Goal: Book appointment/travel/reservation

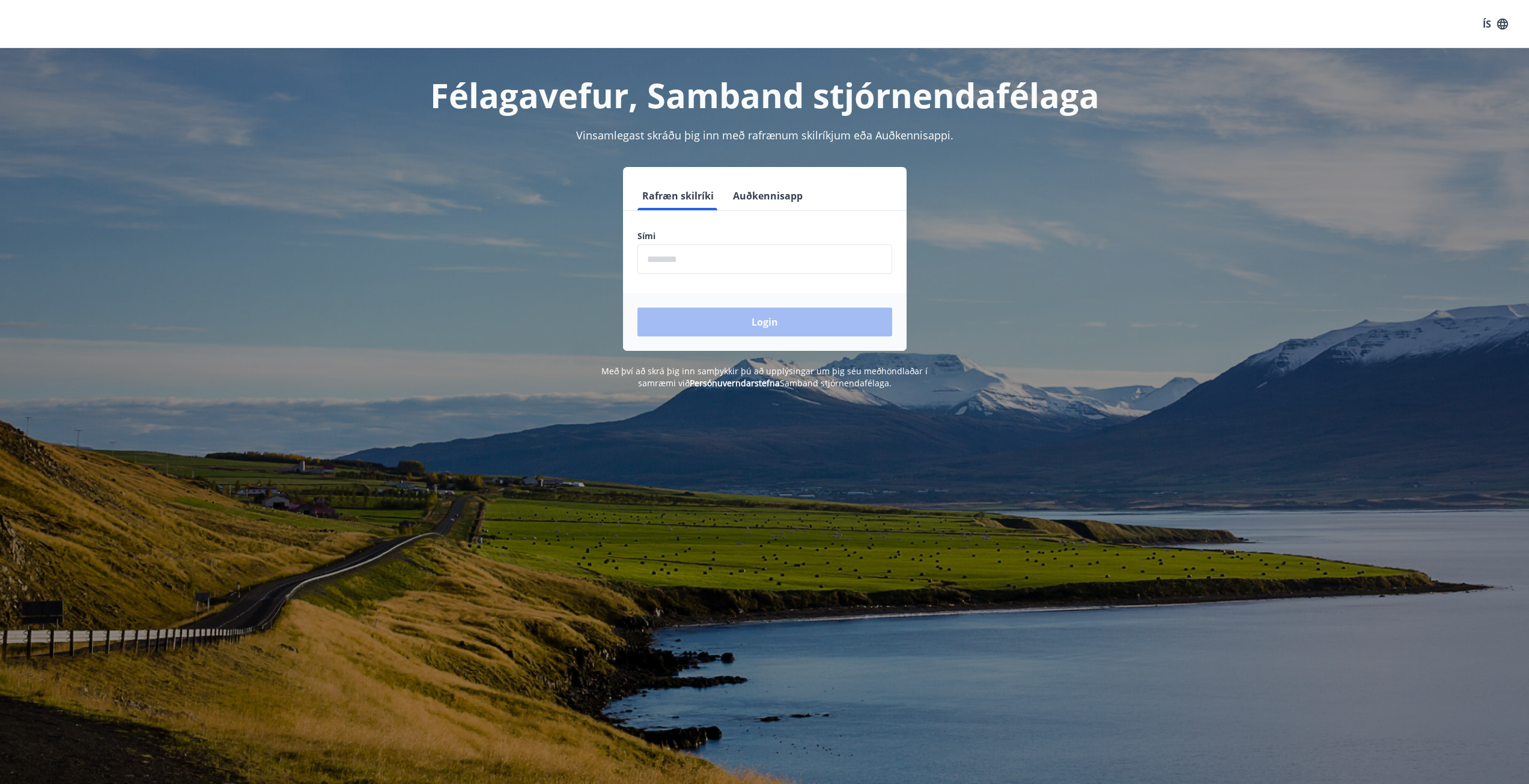
click at [691, 249] on input "phone" at bounding box center [764, 259] width 254 height 30
type input "********"
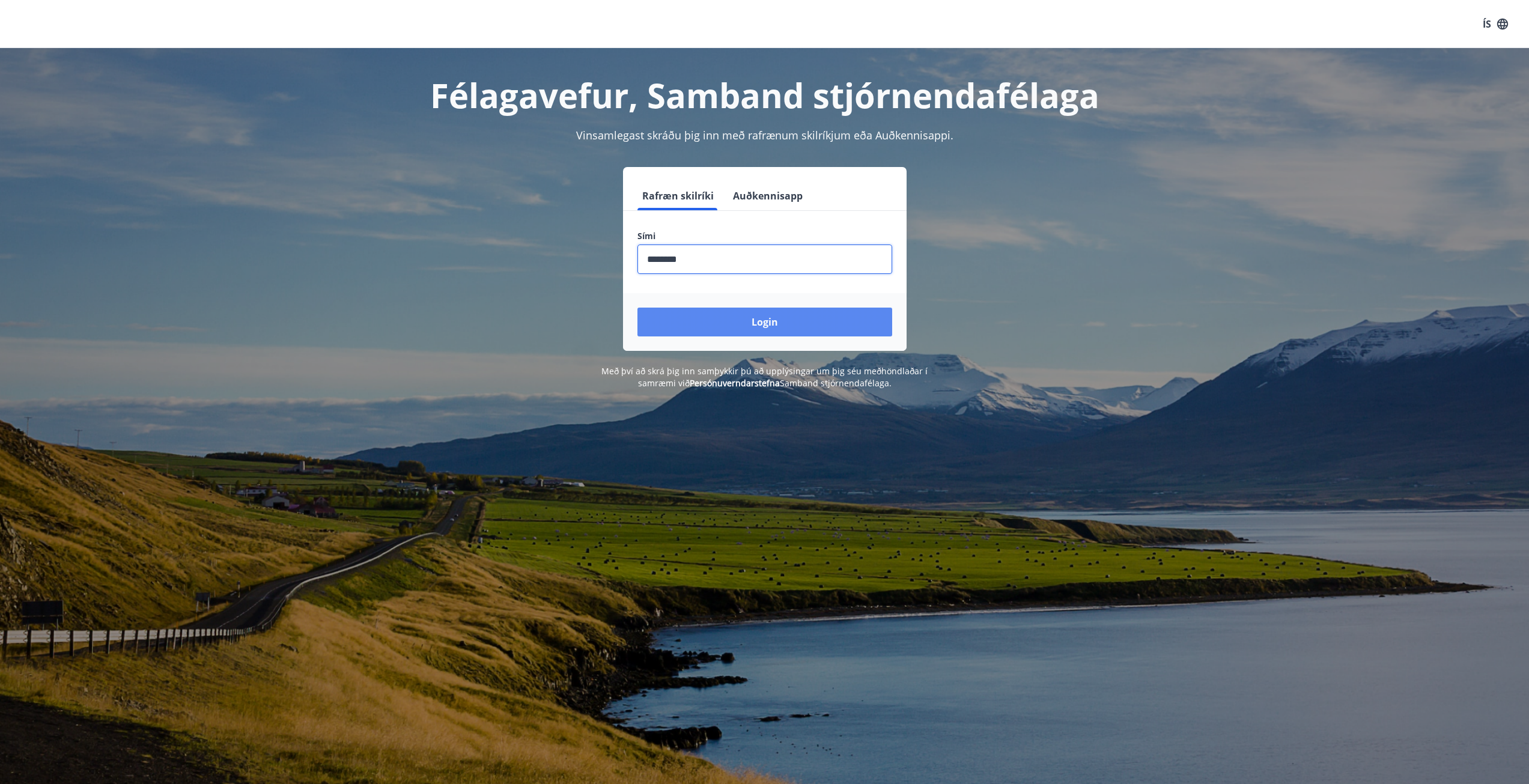
click at [753, 324] on button "Login" at bounding box center [764, 322] width 254 height 29
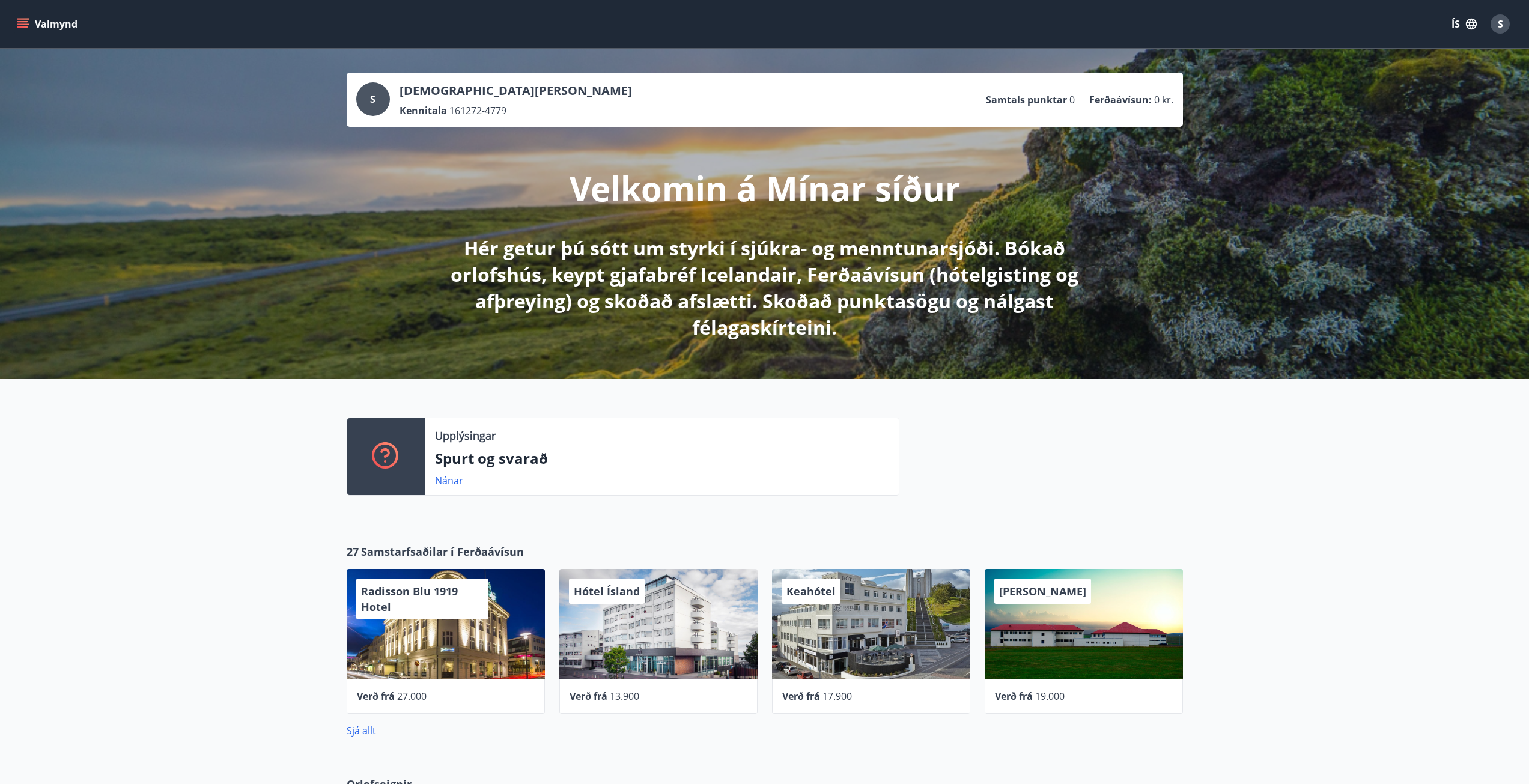
click at [36, 31] on button "Valmynd" at bounding box center [48, 24] width 68 height 22
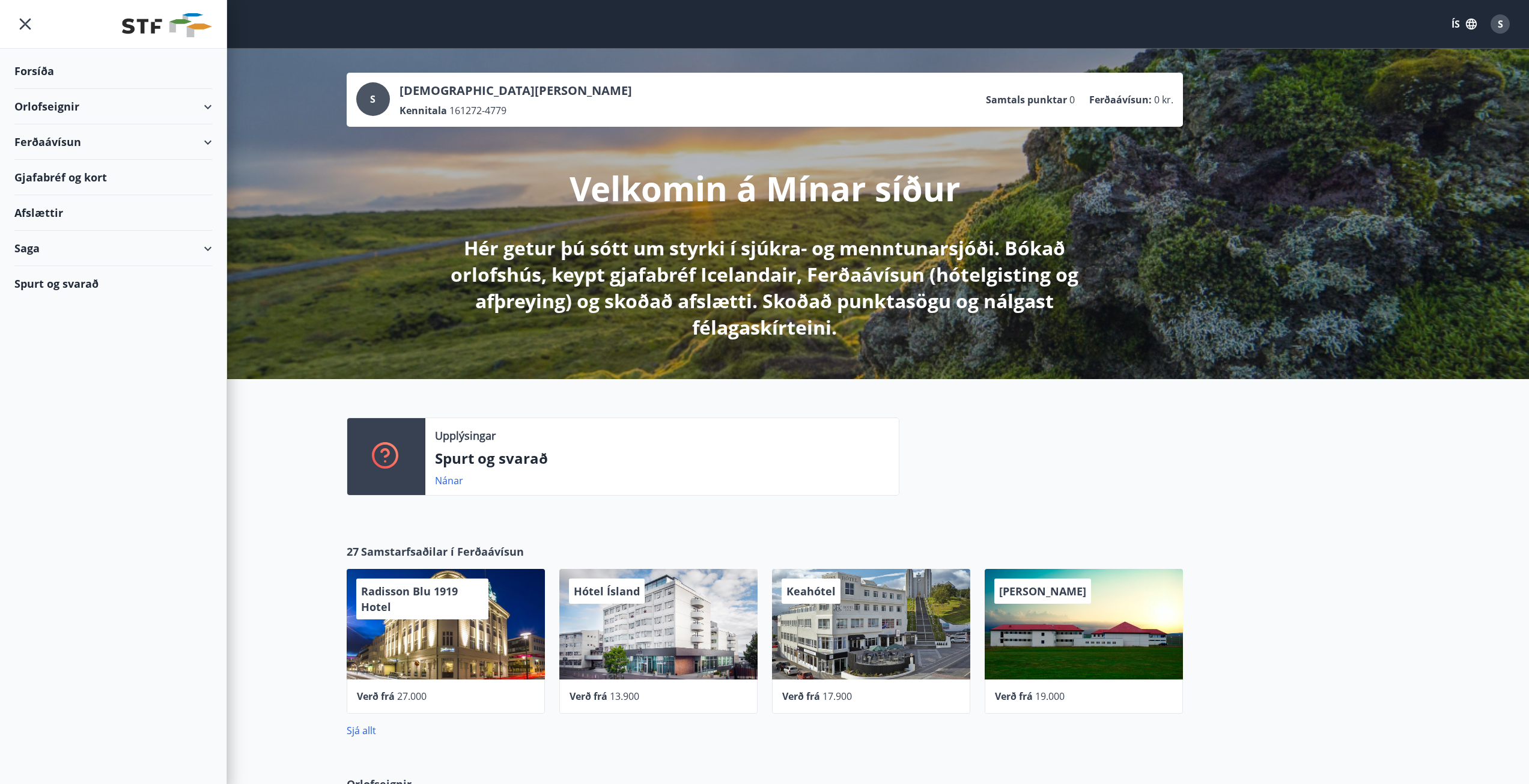
click at [60, 105] on div "Orlofseignir" at bounding box center [113, 106] width 198 height 35
click at [53, 163] on div "Bókunardagatal" at bounding box center [113, 162] width 178 height 25
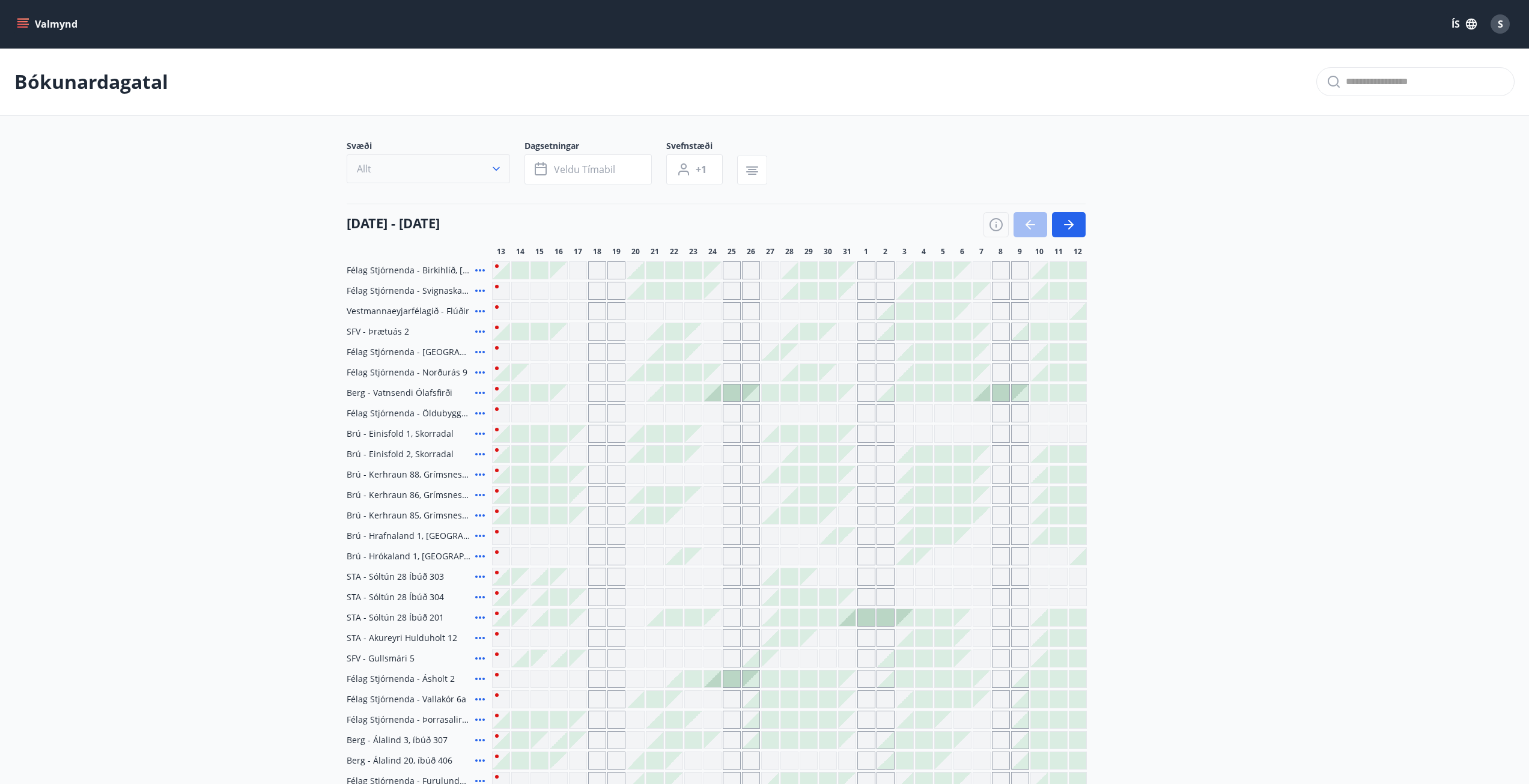
click at [502, 172] on button "Allt" at bounding box center [428, 168] width 164 height 29
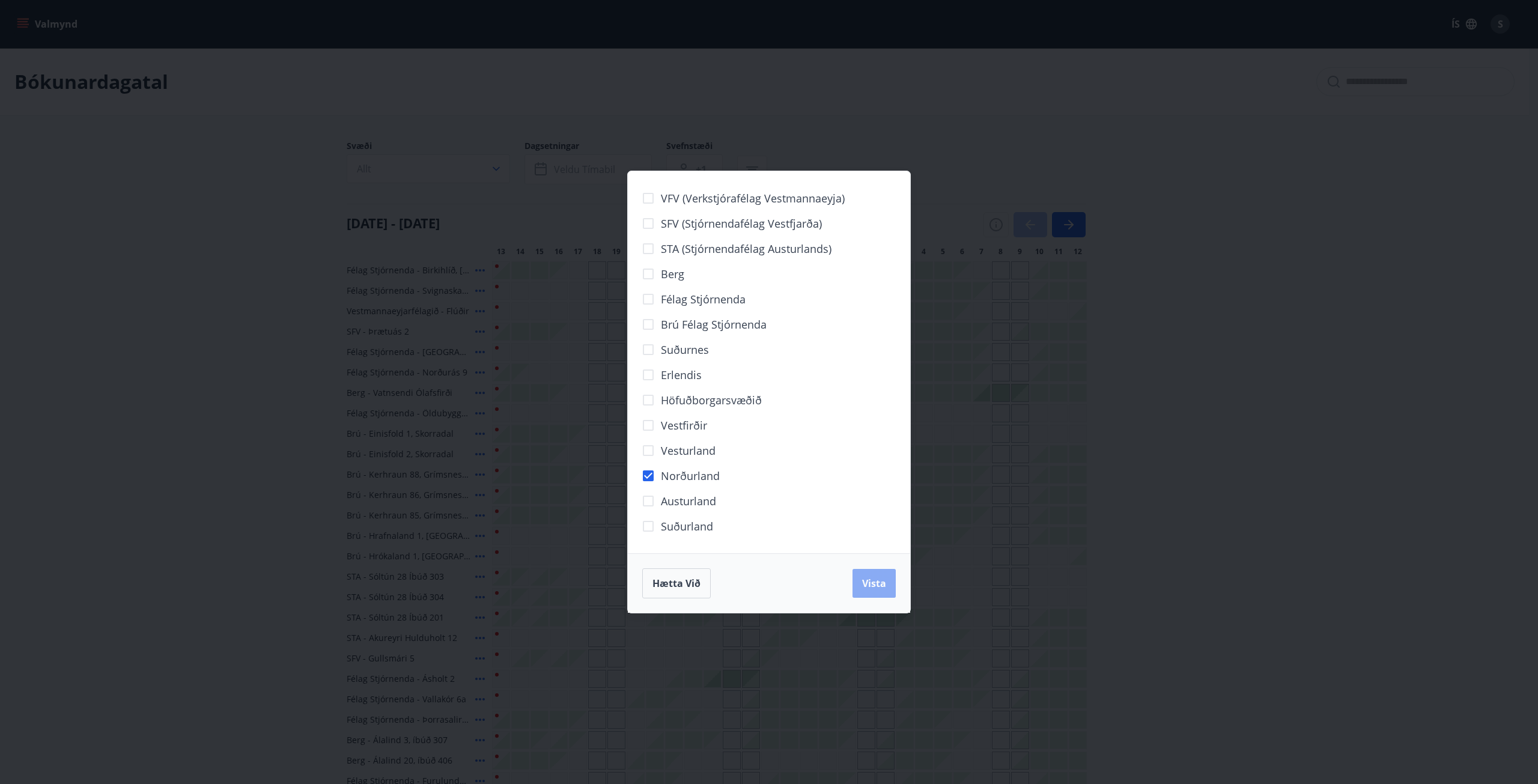
click at [869, 588] on span "Vista" at bounding box center [873, 583] width 24 height 13
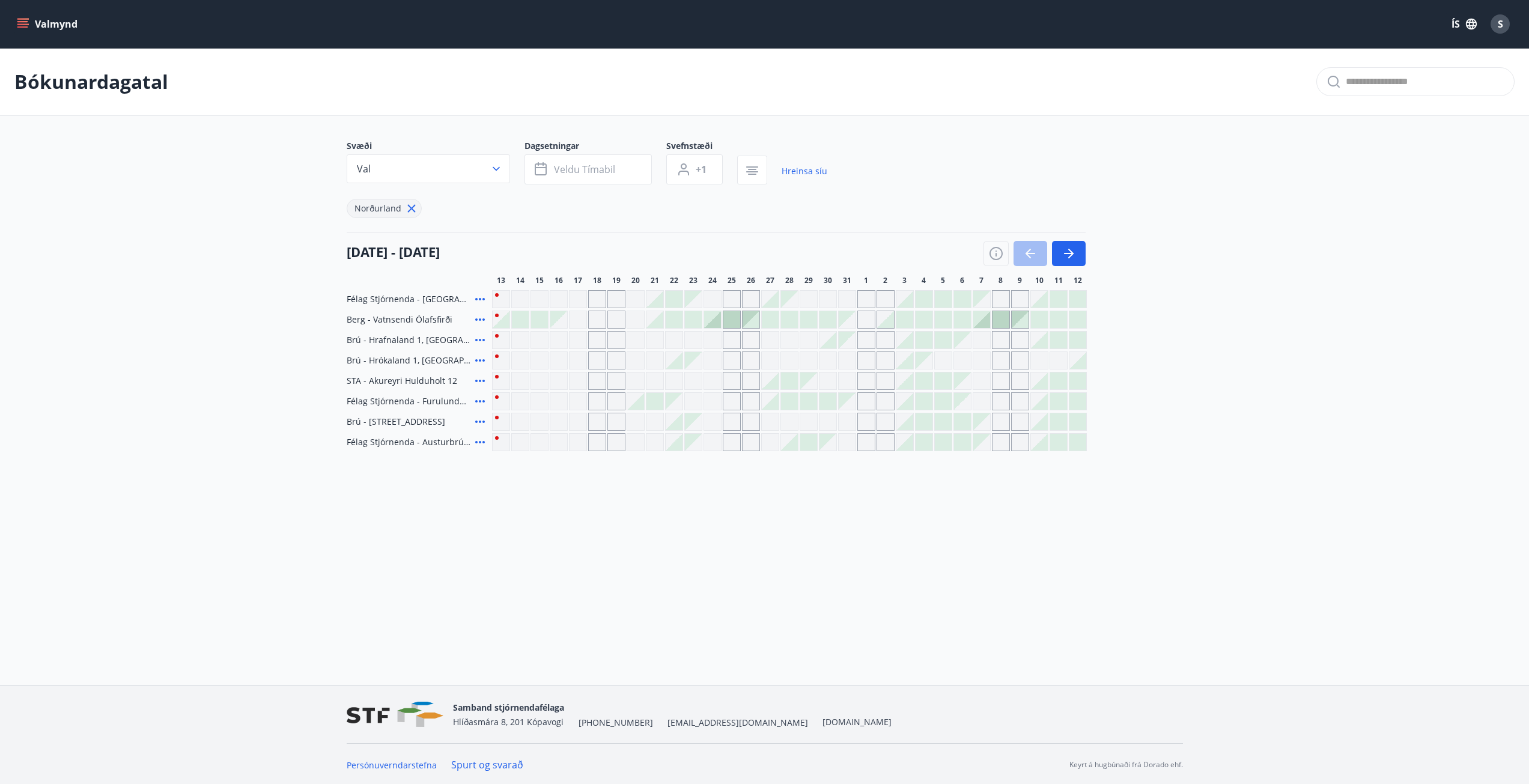
click at [577, 320] on div "Gráir dagar eru ekki bókanlegir" at bounding box center [577, 319] width 18 height 18
click at [575, 340] on div "Gráir dagar eru ekki bókanlegir" at bounding box center [577, 340] width 18 height 18
click at [562, 331] on div "Gráir dagar eru ekki bókanlegir" at bounding box center [558, 340] width 18 height 18
click at [520, 325] on div "Félag Stjórnenda - [GEOGRAPHIC_DATA] 7 [PERSON_NAME] - Vatnsendi Ólafsfirði Brú…" at bounding box center [764, 371] width 836 height 161
click at [520, 325] on div at bounding box center [520, 319] width 16 height 16
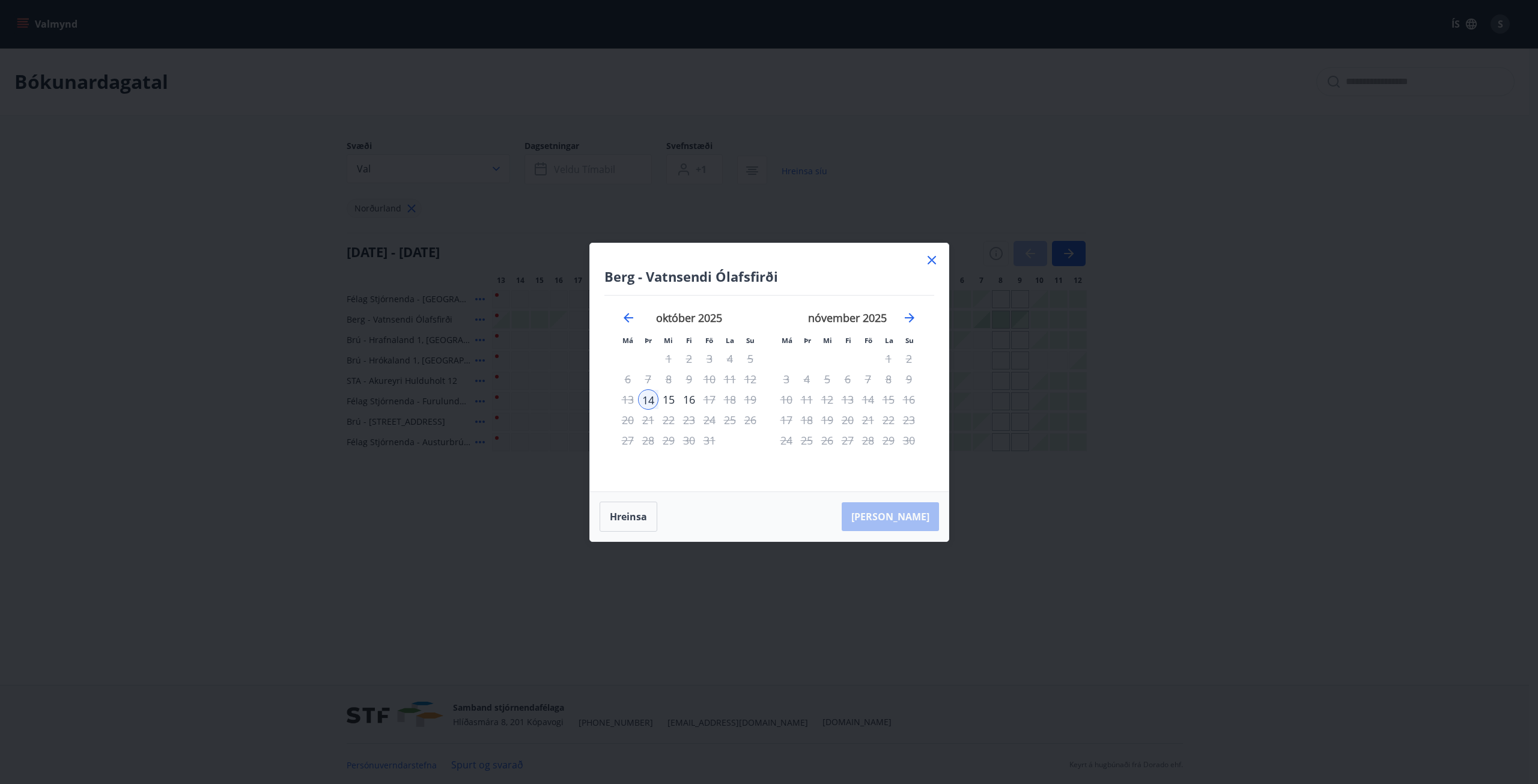
click at [929, 260] on icon at bounding box center [931, 260] width 14 height 14
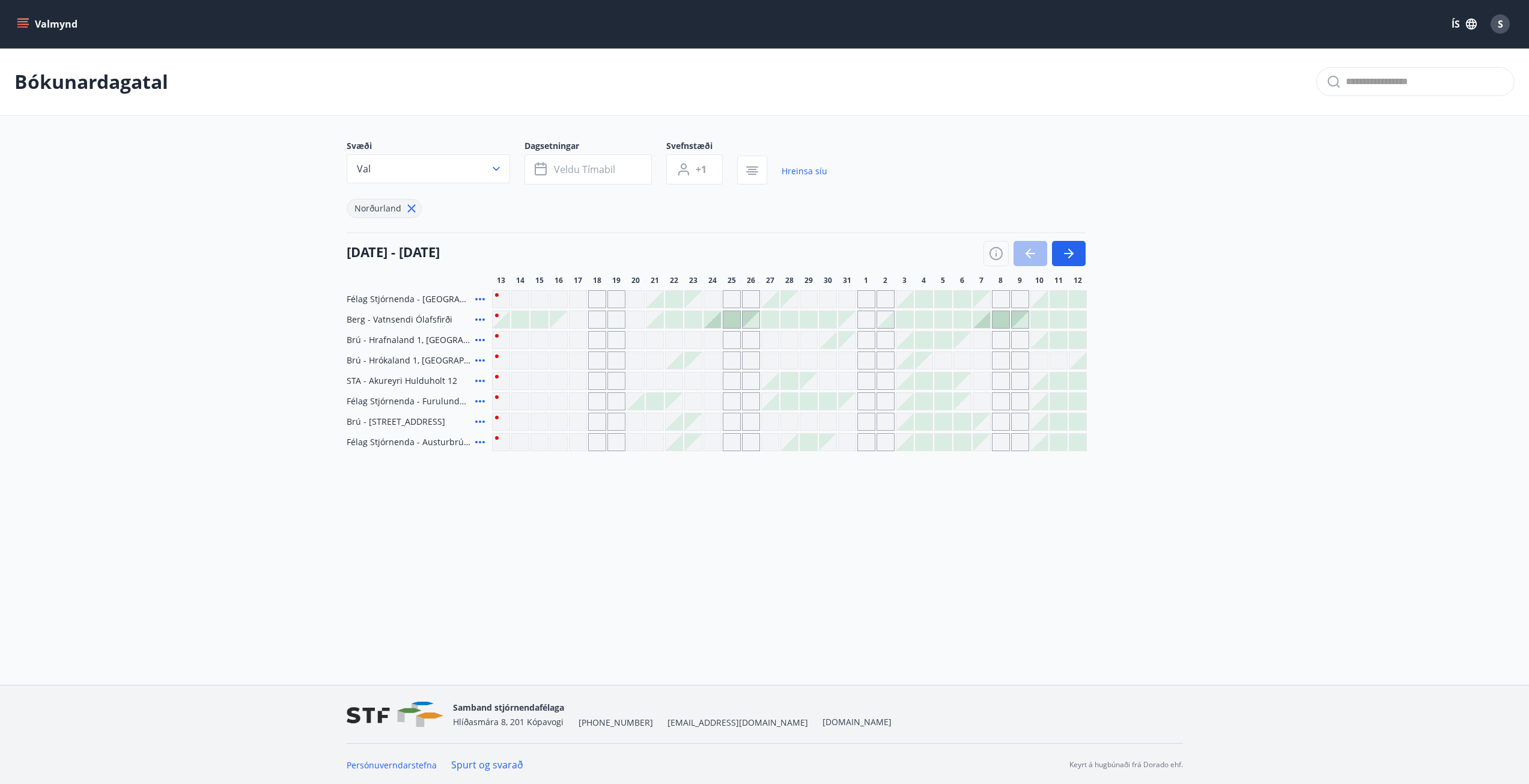
click at [482, 402] on icon at bounding box center [480, 401] width 14 height 14
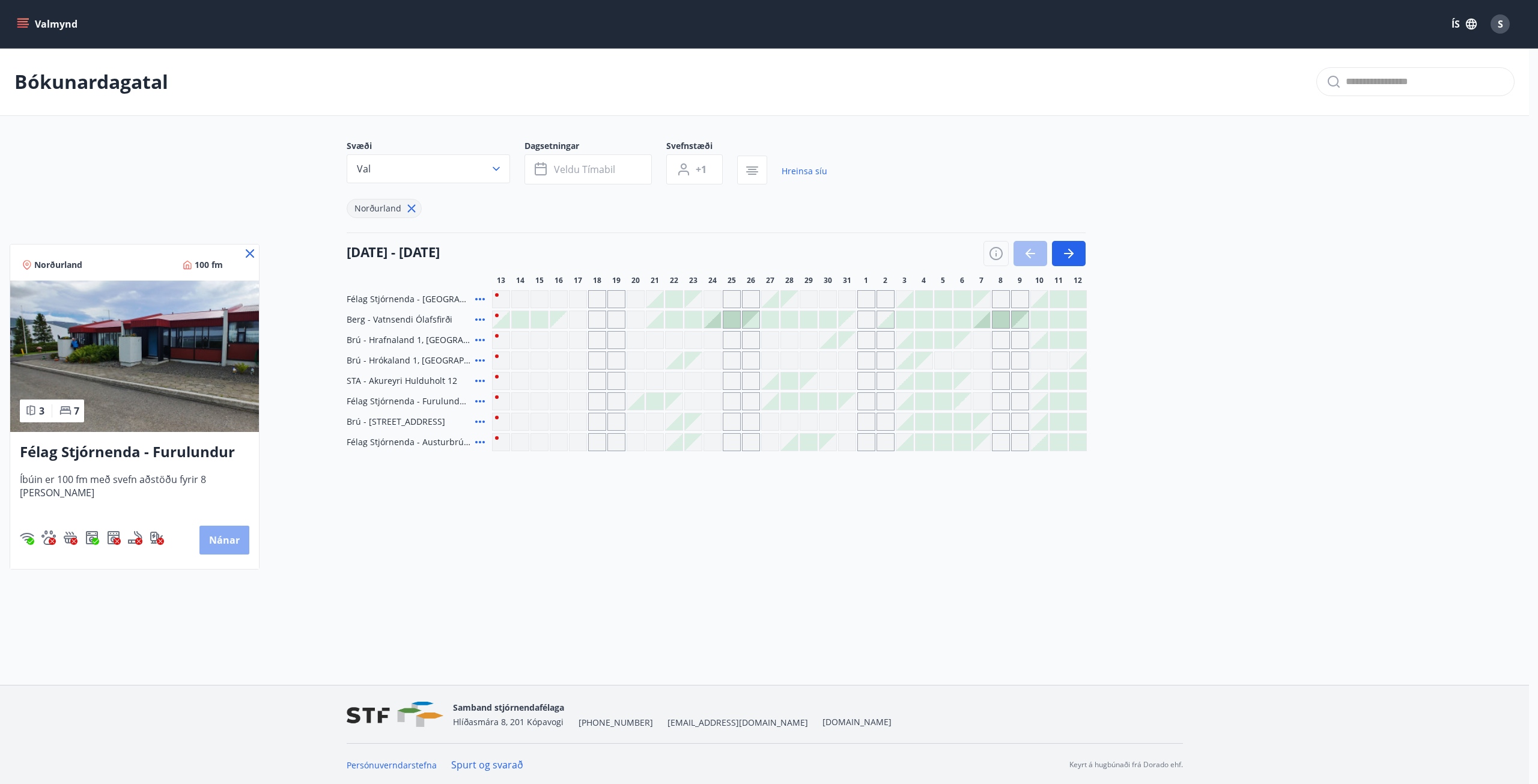
click at [227, 538] on button "Nánar" at bounding box center [225, 540] width 50 height 29
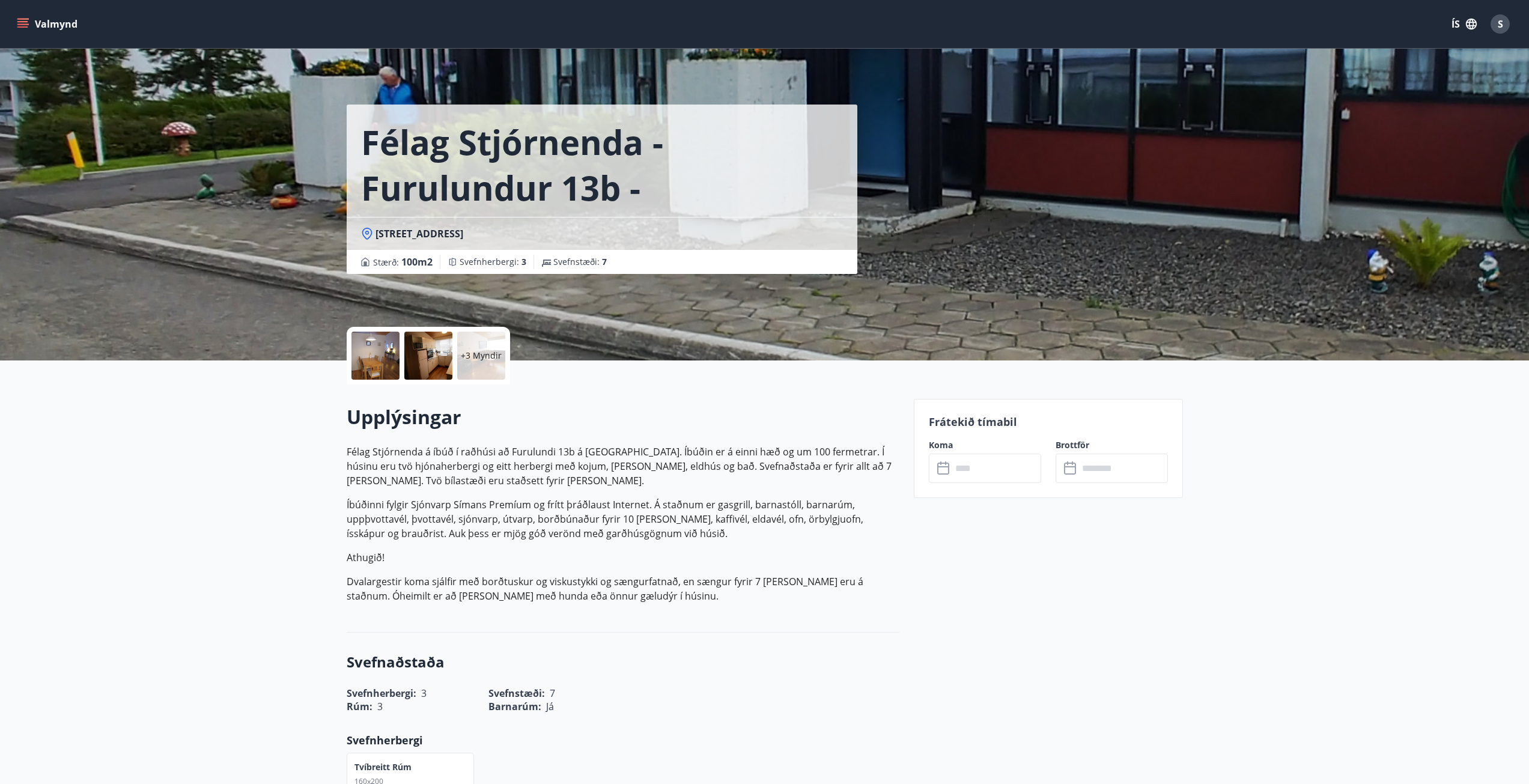
click at [527, 469] on p "Félag Stjórnenda á íbúð í raðhúsi að Furulundi 13b á [GEOGRAPHIC_DATA]. Íbúðin …" at bounding box center [623, 466] width 552 height 43
drag, startPoint x: 464, startPoint y: 581, endPoint x: 732, endPoint y: 583, distance: 268.0
click at [732, 583] on p "Dvalargestir koma sjálfir með borðtuskur og viskustykki og sængurfatnað, en sæn…" at bounding box center [623, 588] width 552 height 29
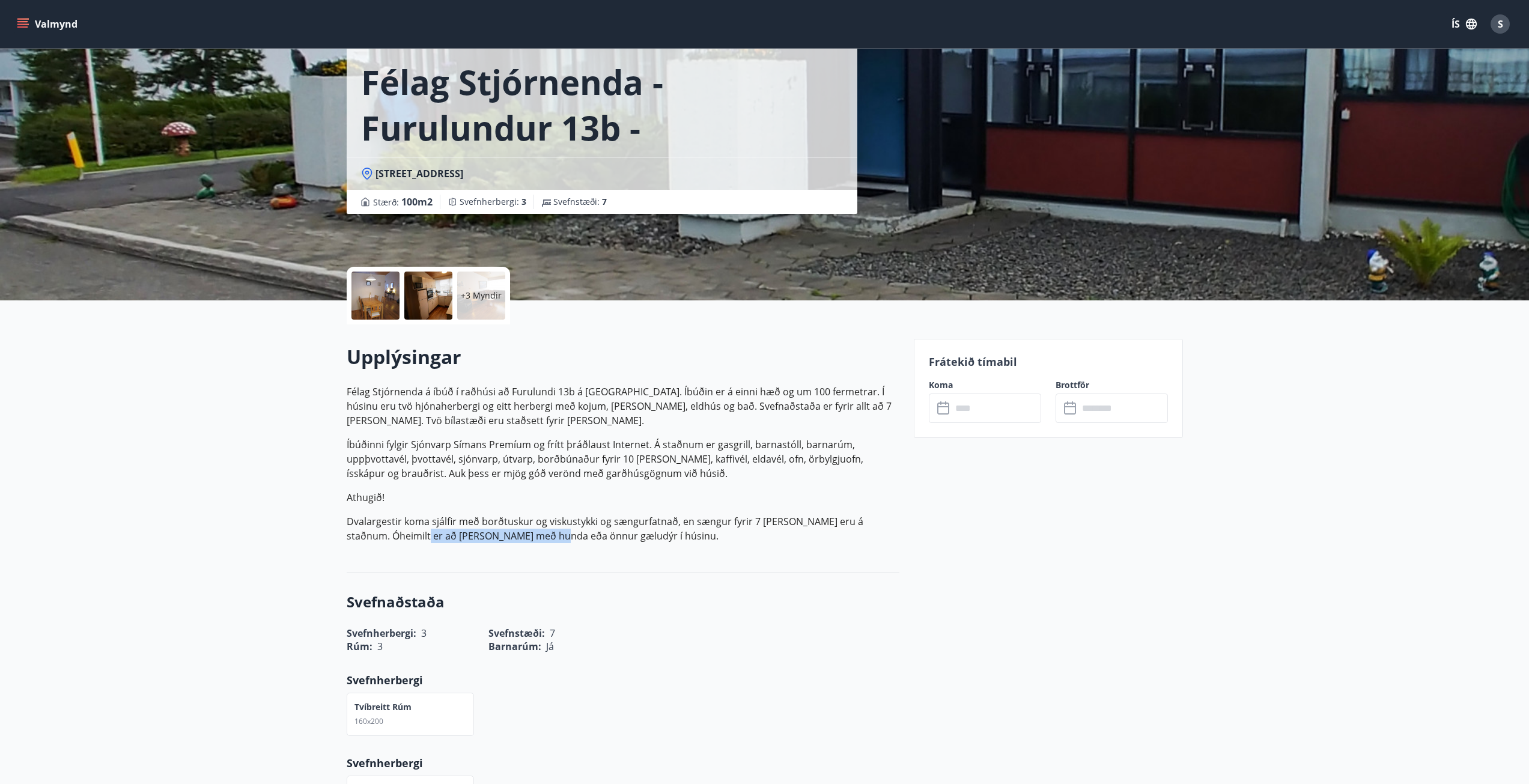
drag, startPoint x: 379, startPoint y: 539, endPoint x: 512, endPoint y: 539, distance: 133.0
click at [512, 539] on p "Dvalargestir koma sjálfir með borðtuskur og viskustykki og sængurfatnað, en sæn…" at bounding box center [623, 528] width 552 height 29
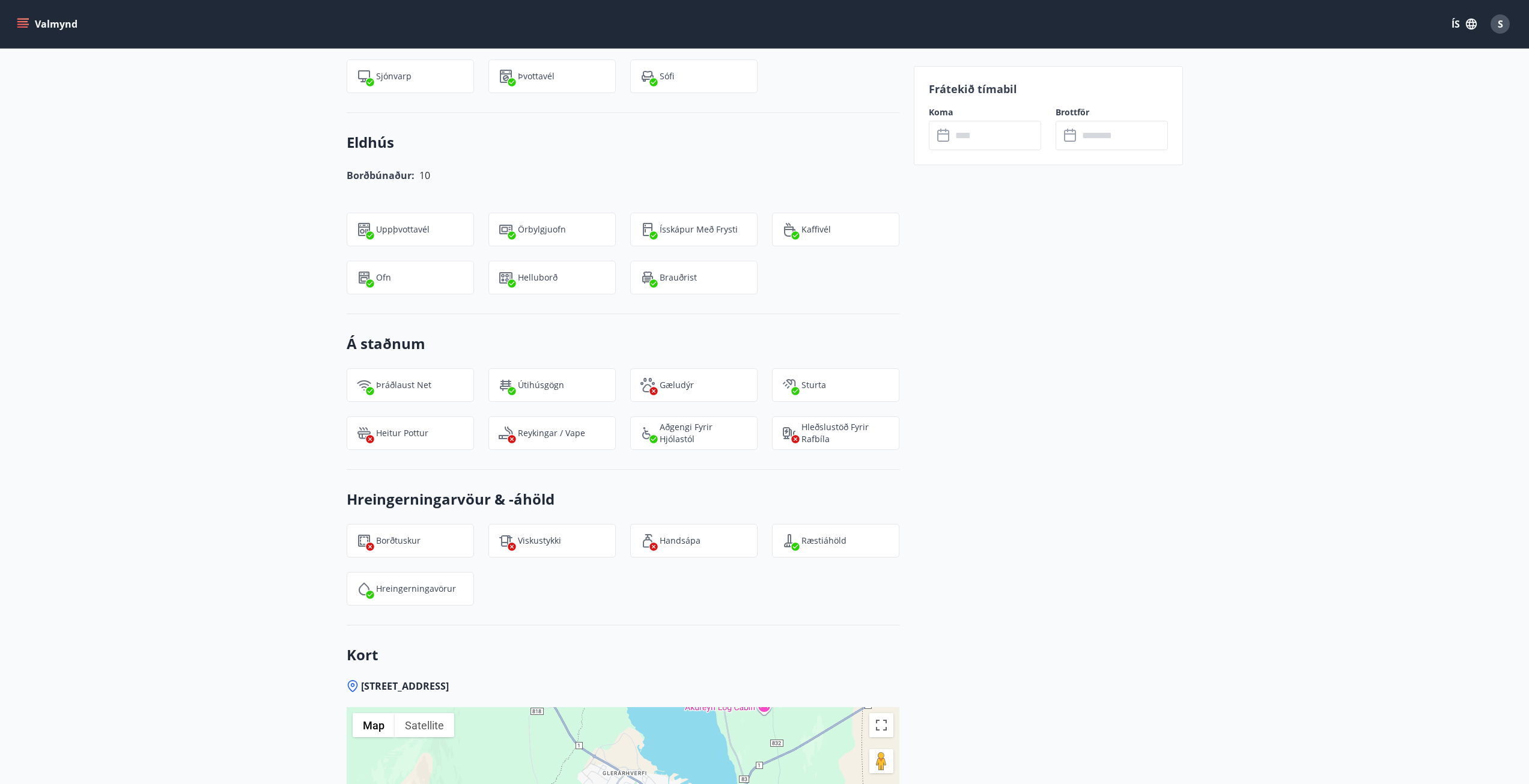
scroll to position [0, 0]
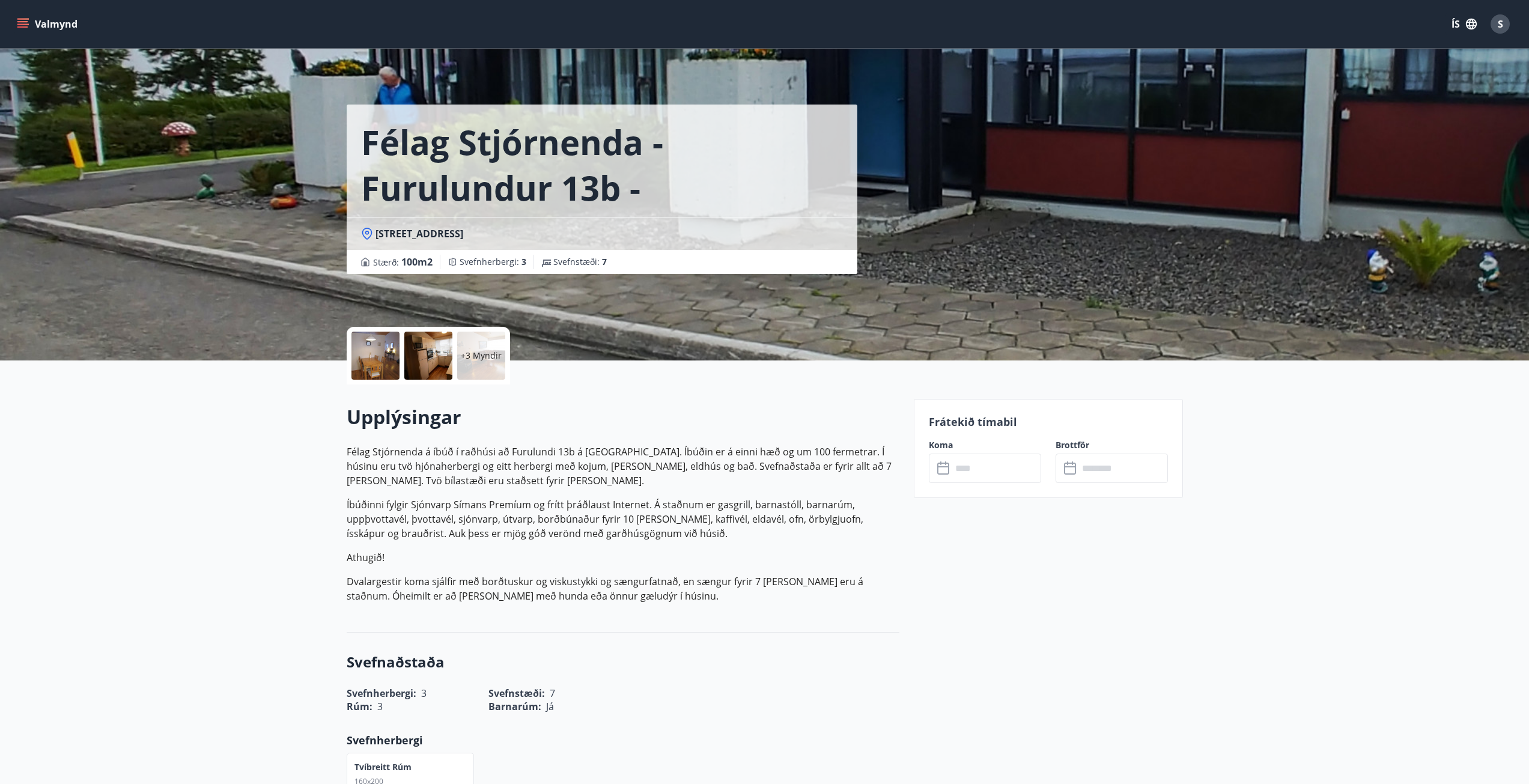
click at [477, 363] on div "+3 Myndir" at bounding box center [480, 355] width 48 height 48
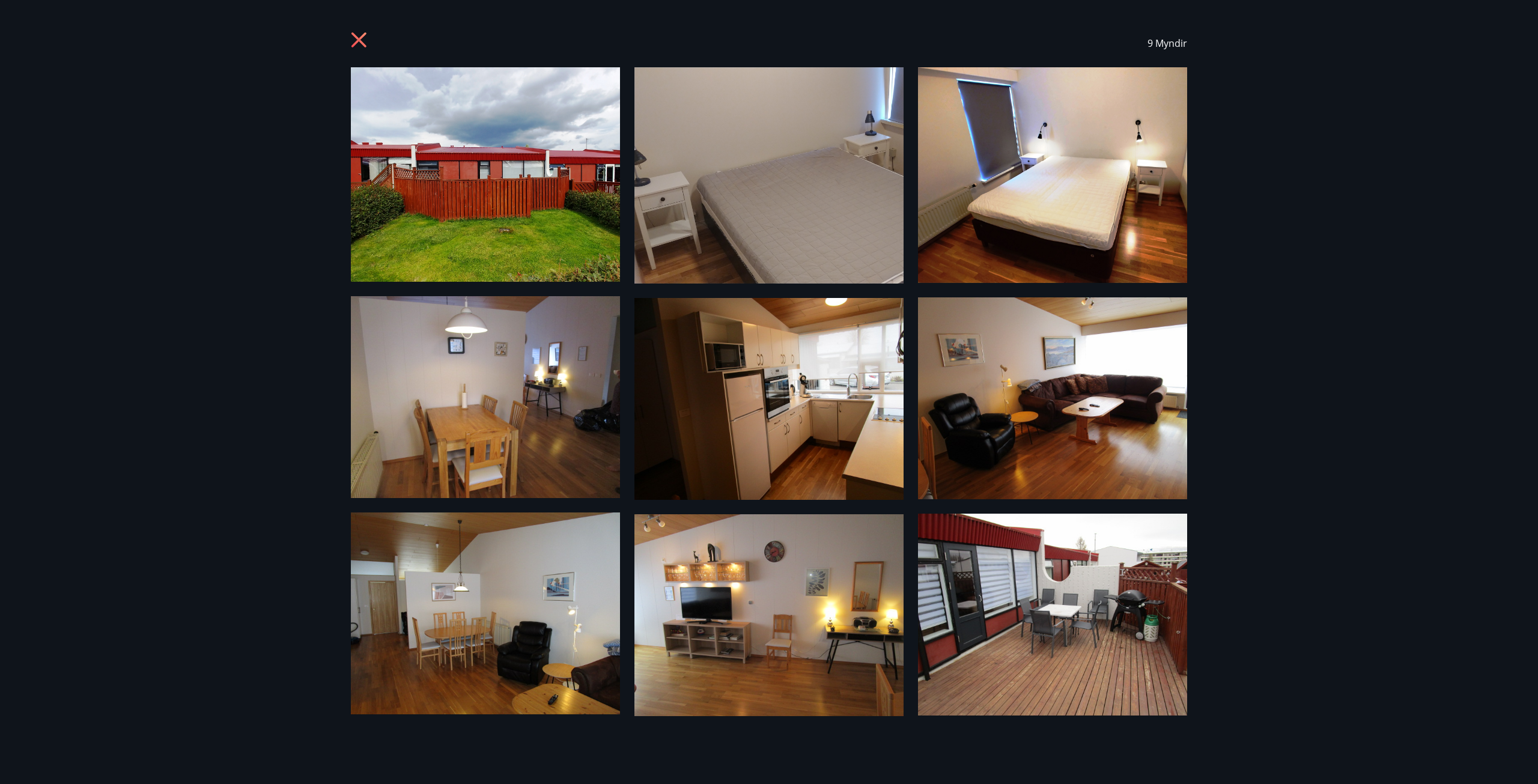
click at [368, 32] on icon at bounding box center [360, 41] width 20 height 20
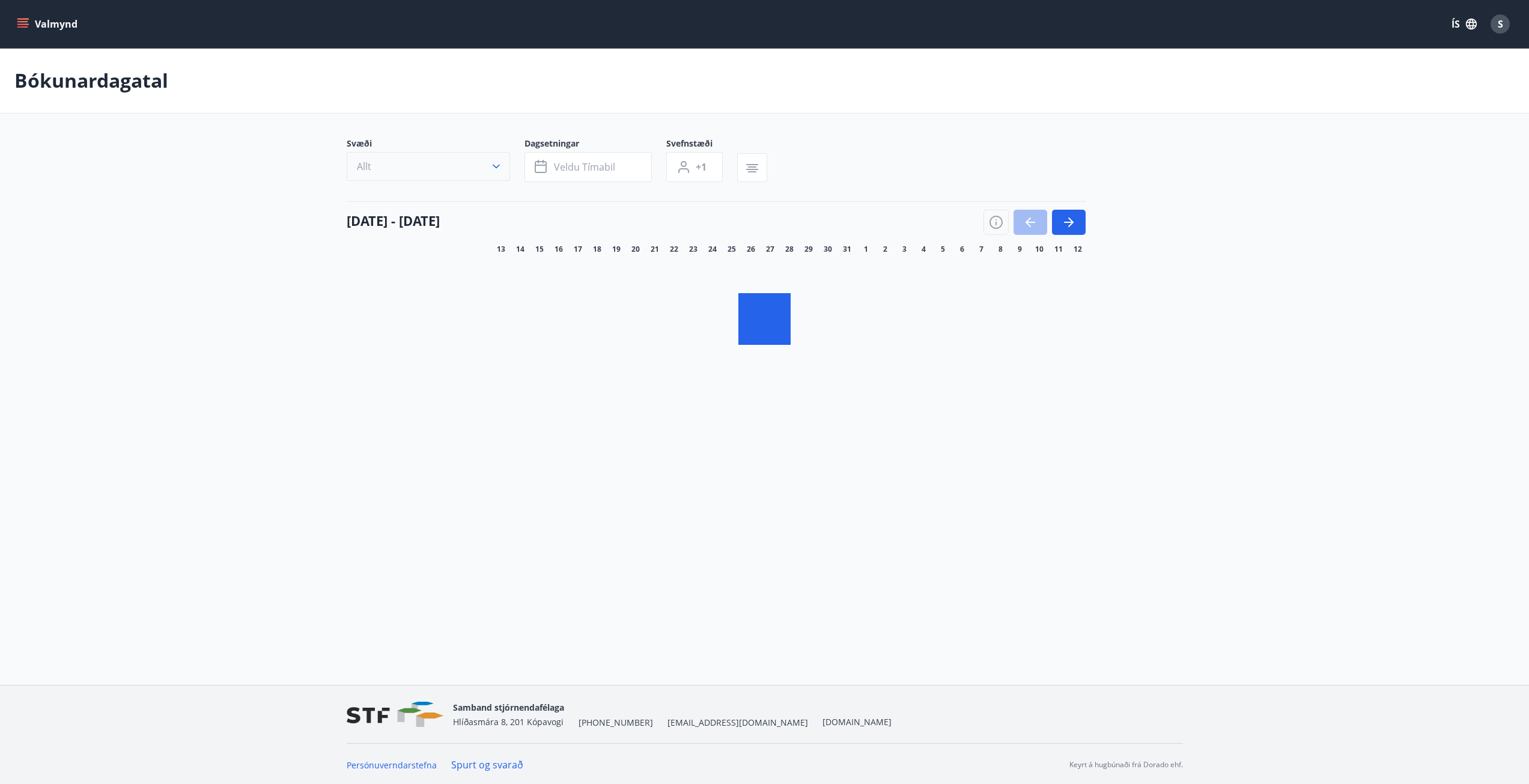
click at [412, 169] on button "Allt" at bounding box center [428, 166] width 164 height 29
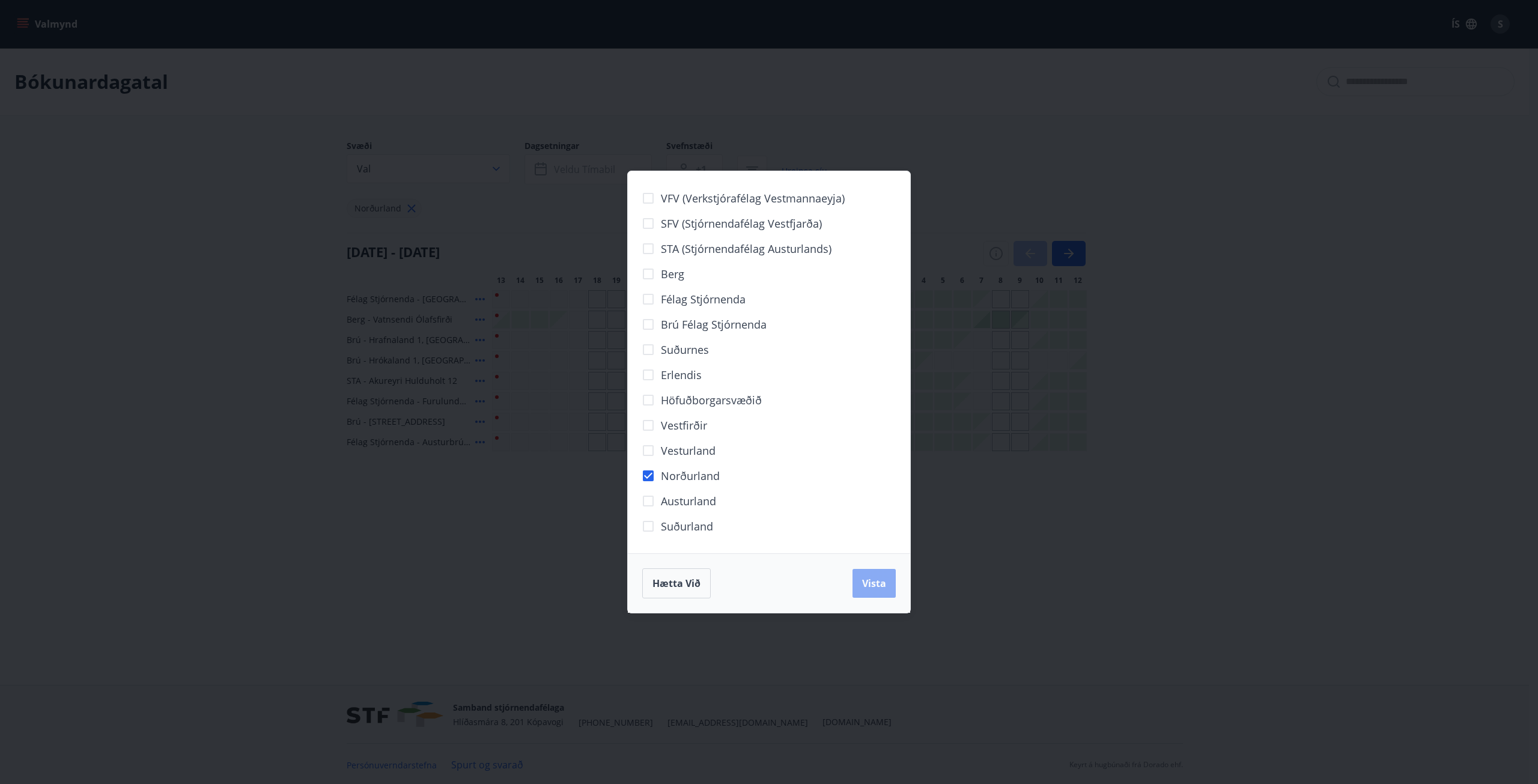
click at [873, 588] on span "Vista" at bounding box center [873, 583] width 24 height 13
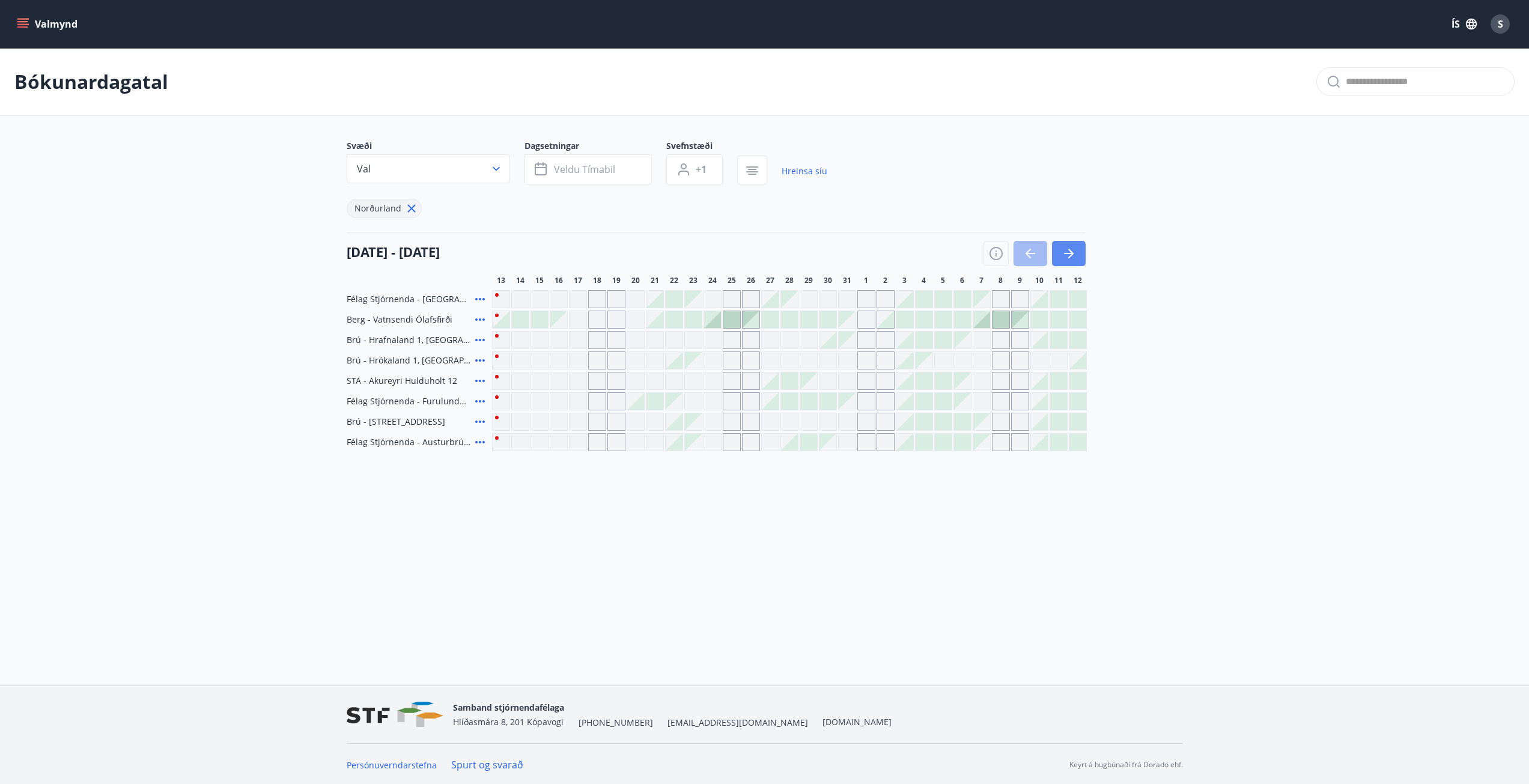
click at [1076, 253] on button "button" at bounding box center [1068, 254] width 34 height 25
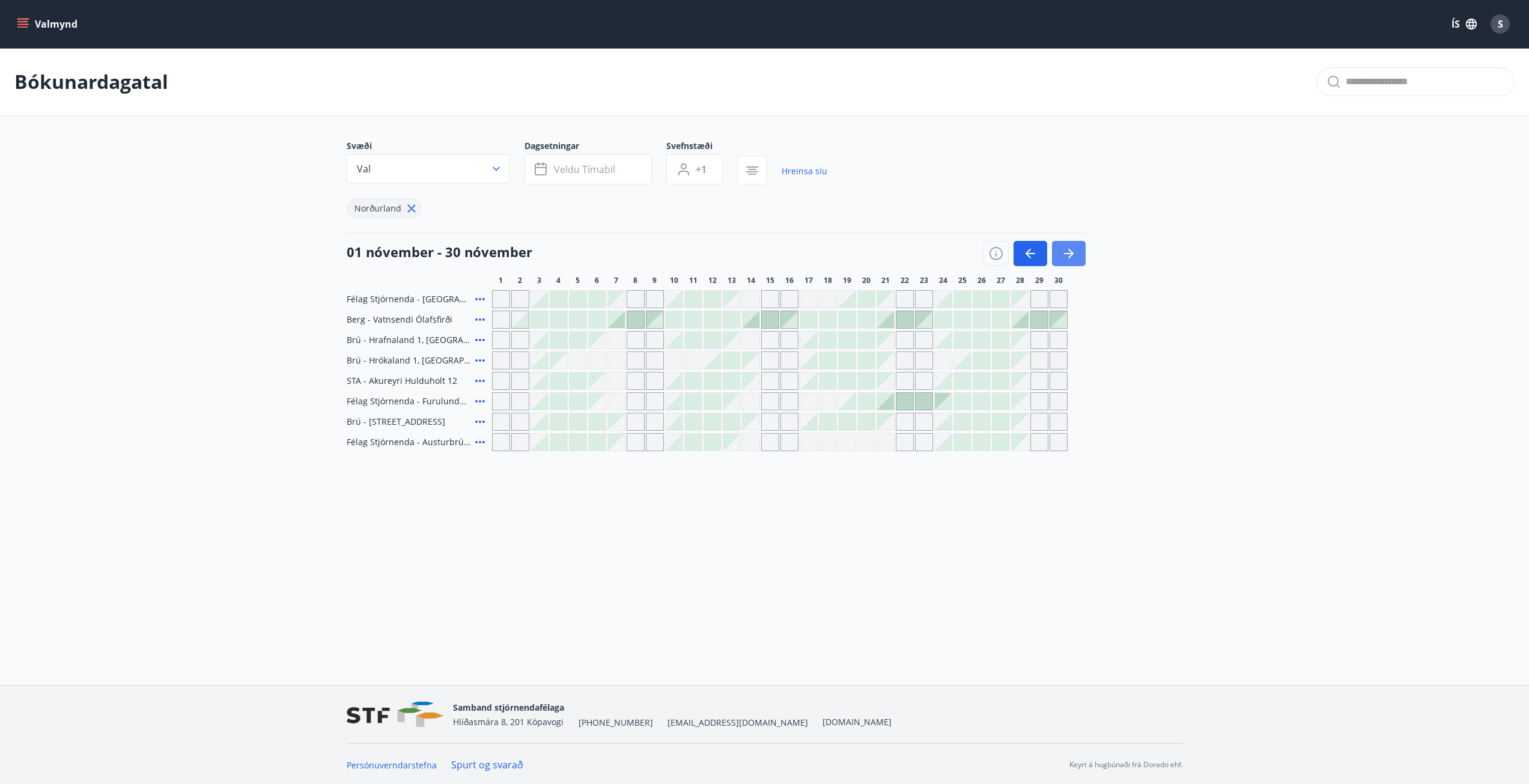
click at [1076, 253] on button "button" at bounding box center [1068, 254] width 34 height 25
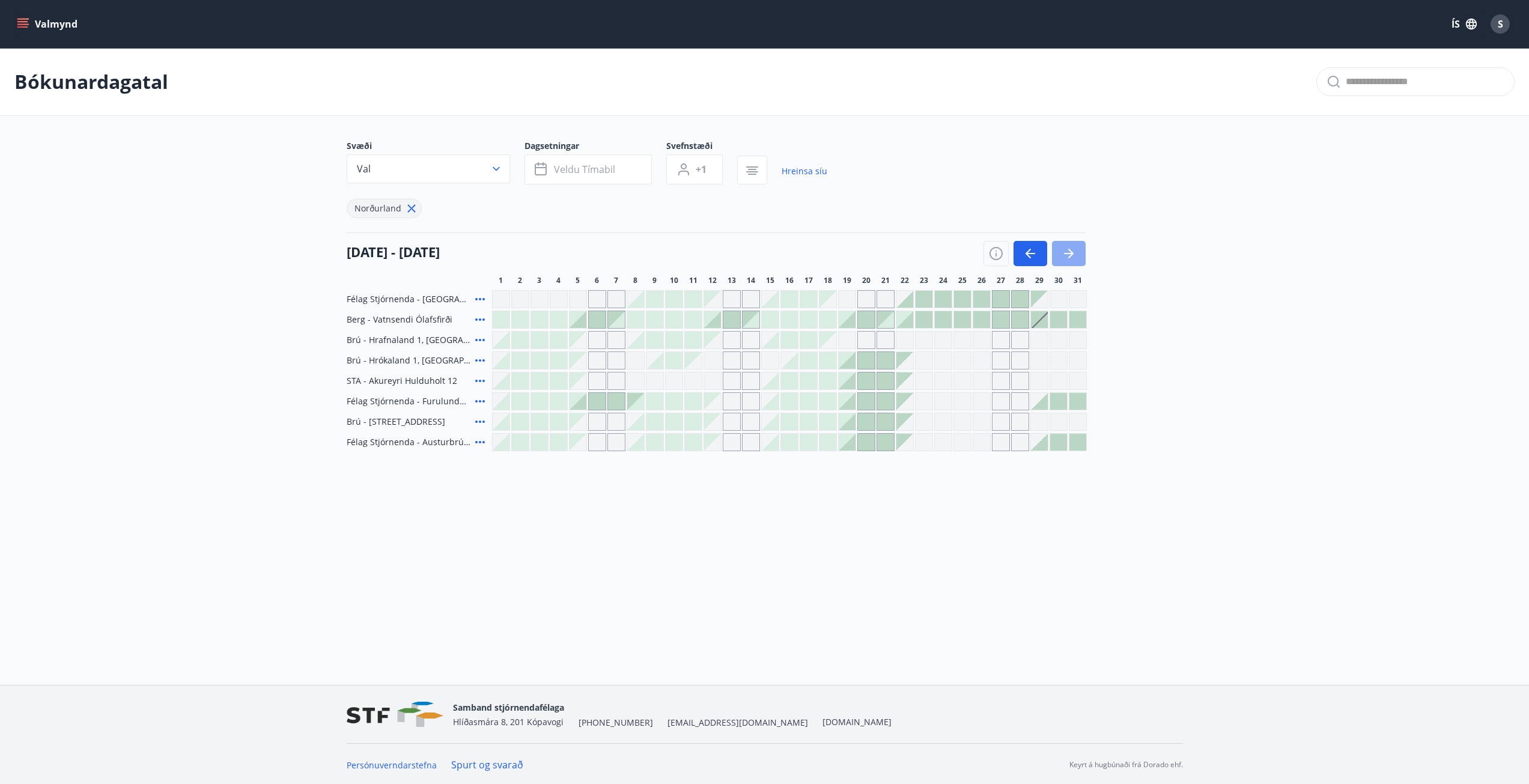
click at [1076, 253] on button "button" at bounding box center [1068, 254] width 34 height 25
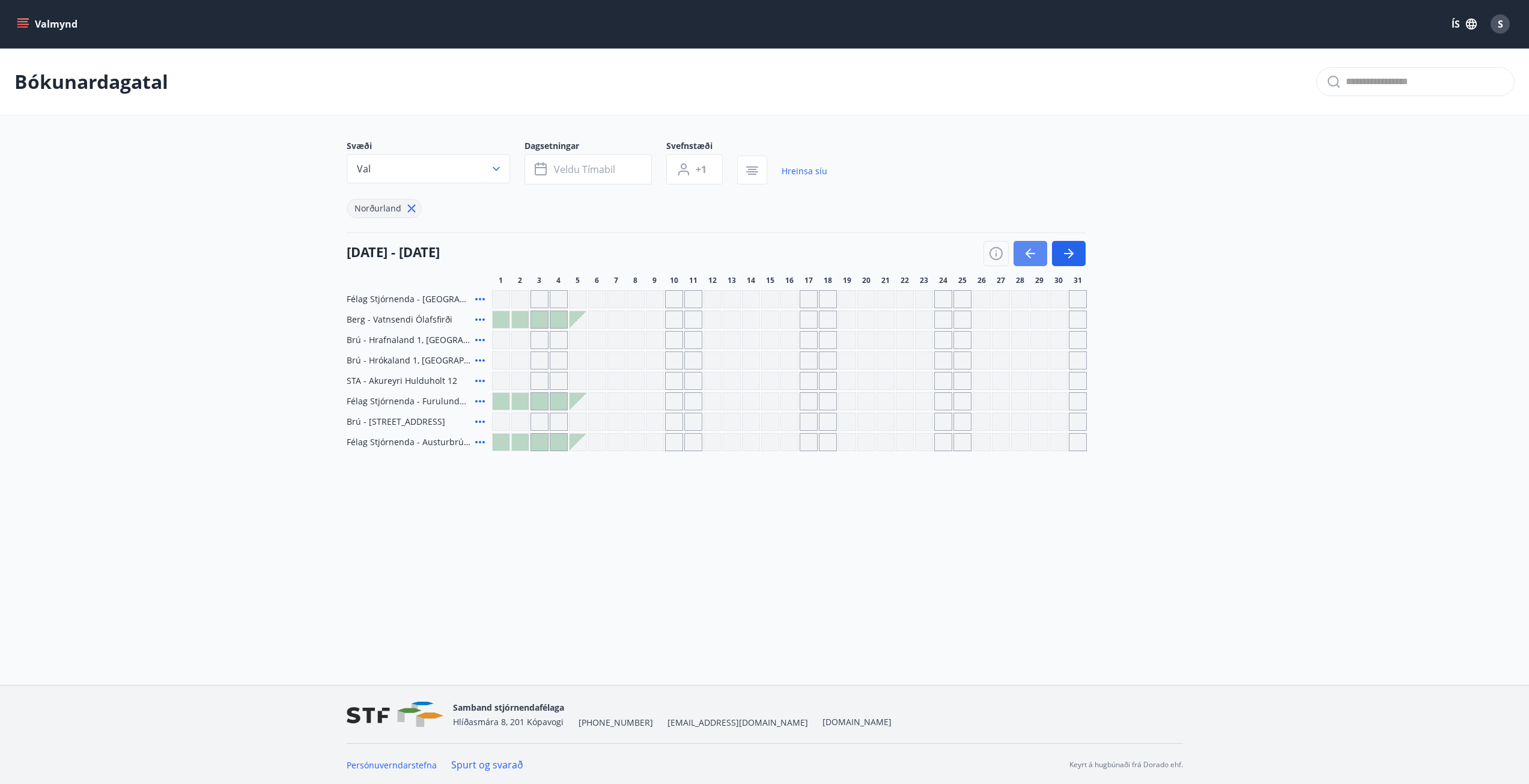
click at [1030, 257] on icon "button" at bounding box center [1027, 254] width 5 height 9
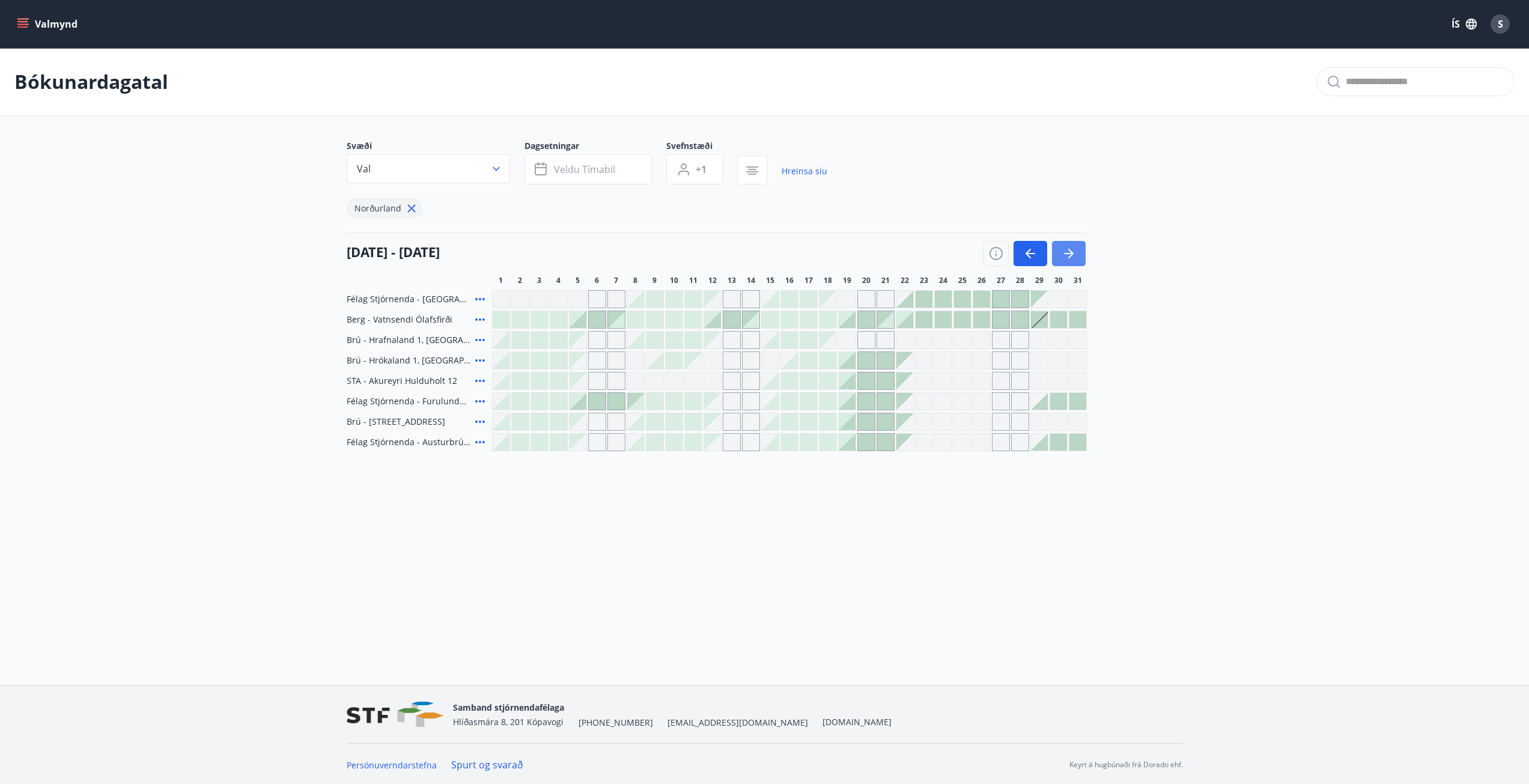
click at [1075, 254] on icon "button" at bounding box center [1068, 254] width 14 height 14
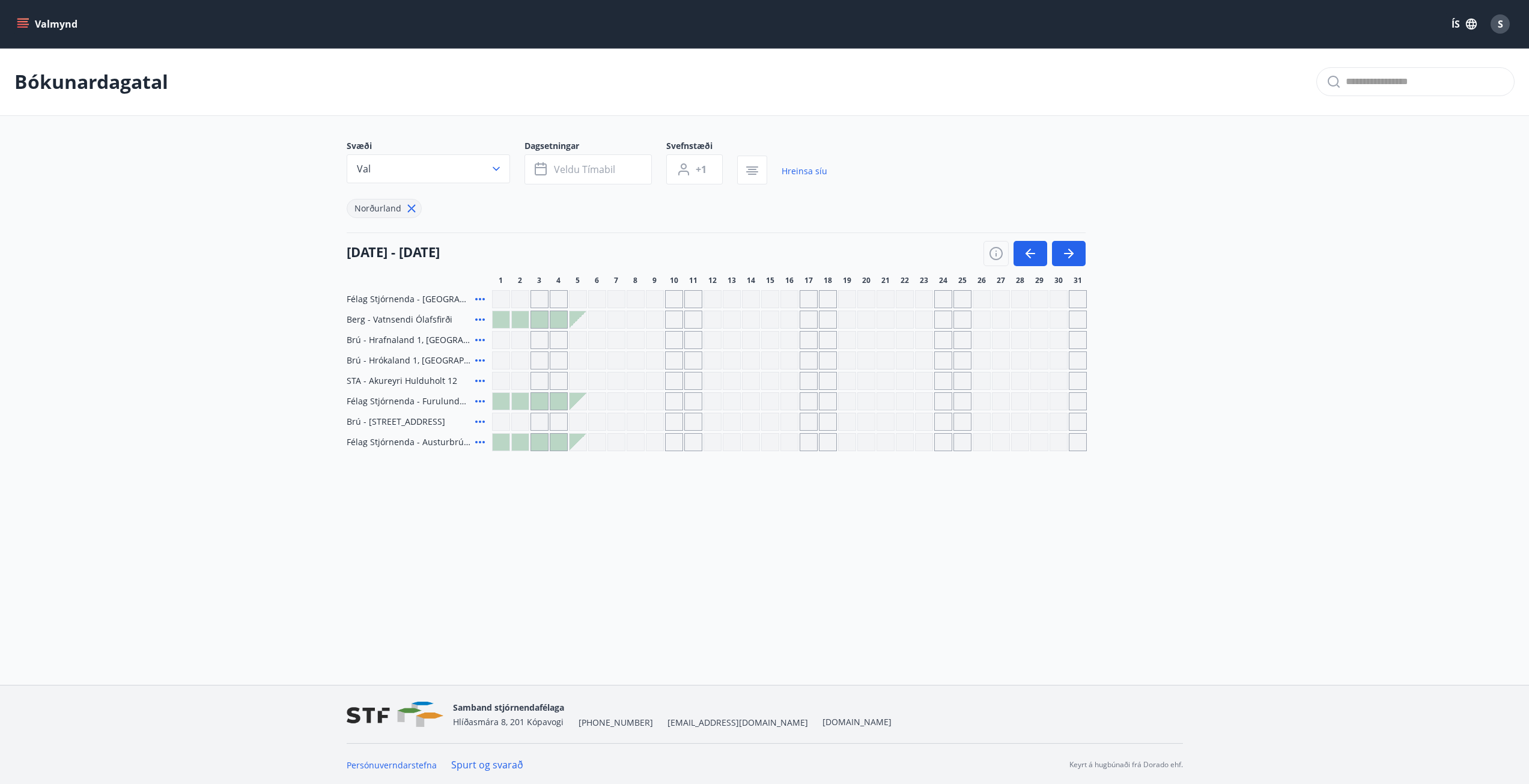
click at [482, 319] on icon at bounding box center [480, 319] width 9 height 2
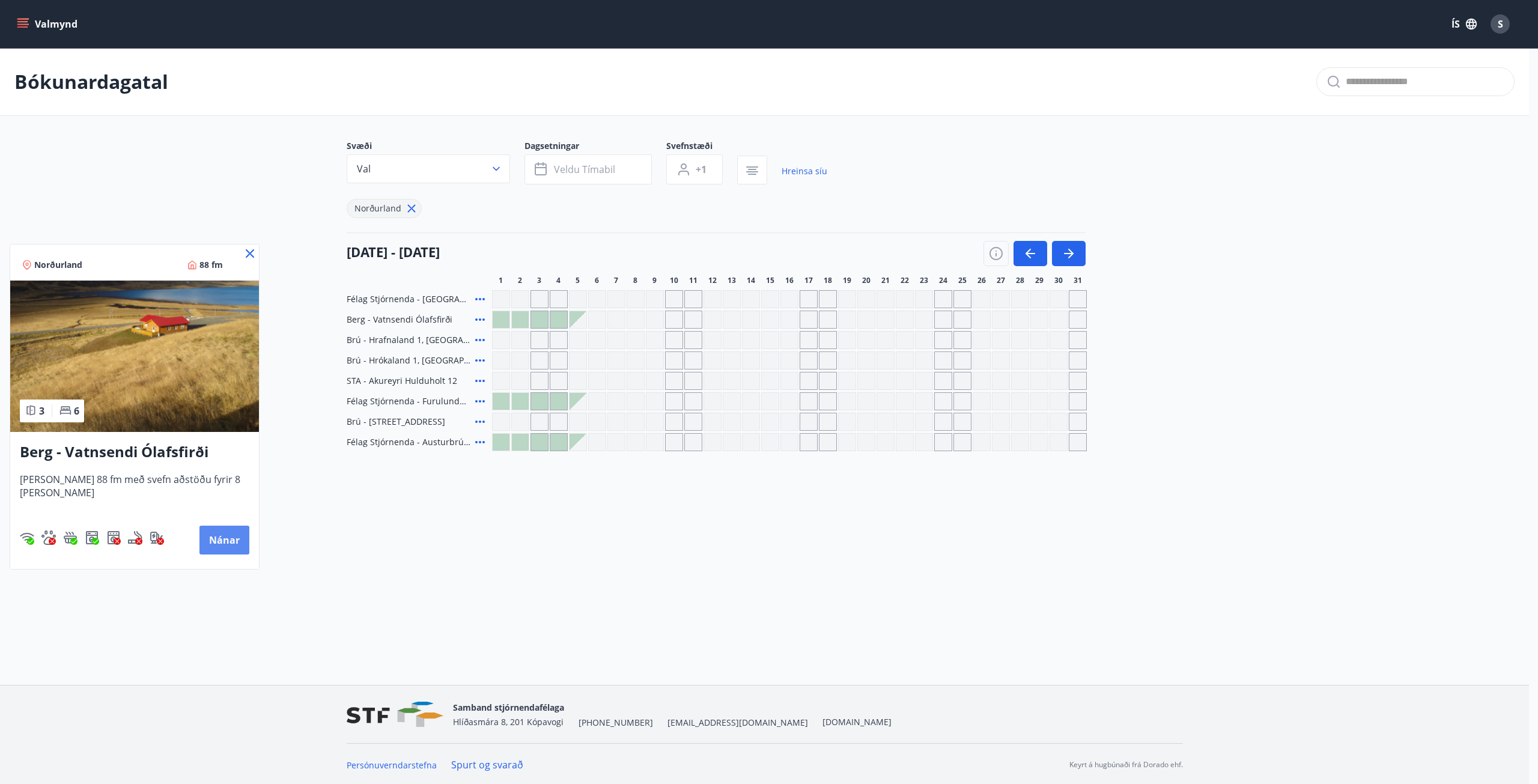
click at [208, 538] on button "Nánar" at bounding box center [225, 540] width 50 height 29
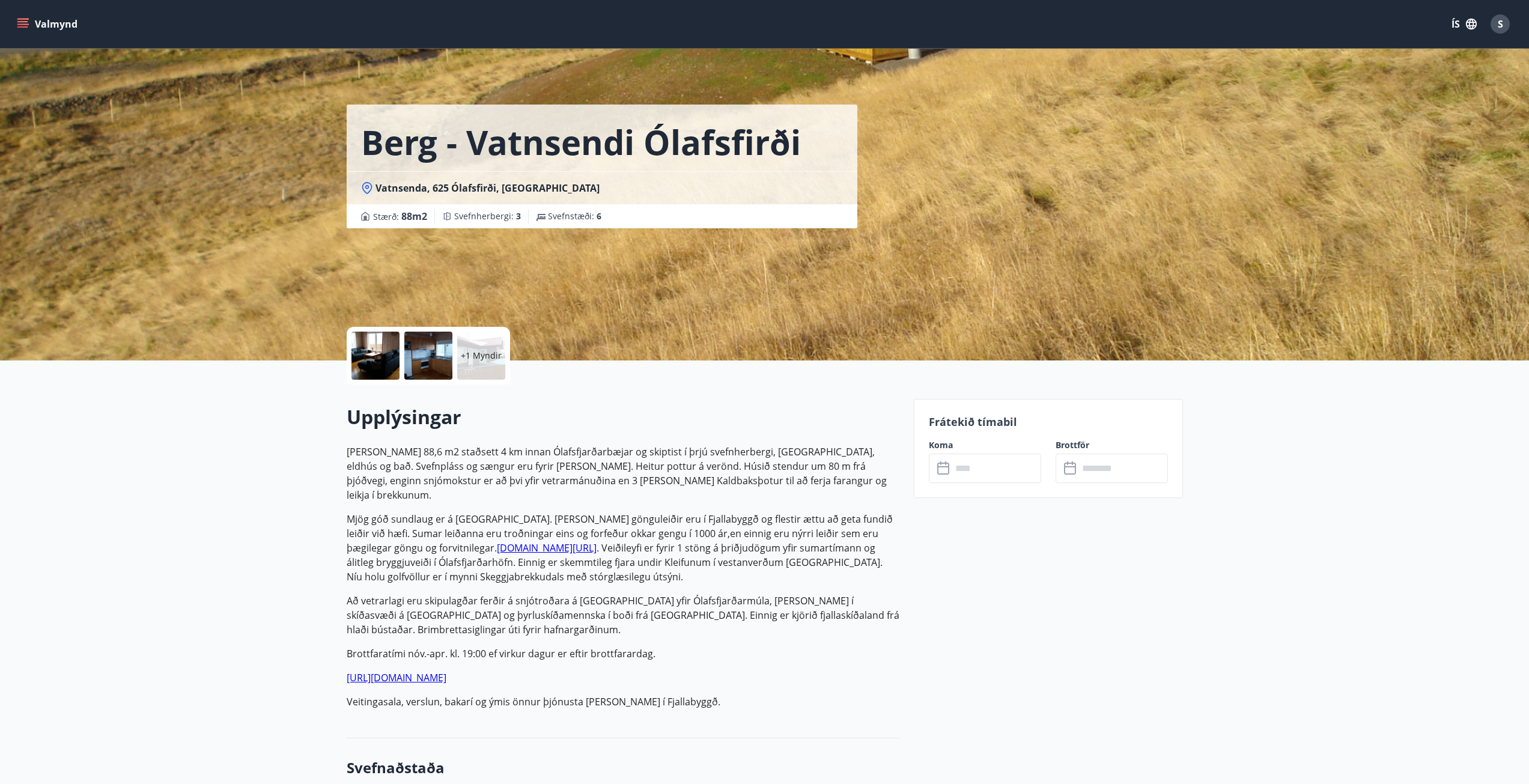
click at [495, 369] on div "+1 Myndir" at bounding box center [480, 355] width 48 height 48
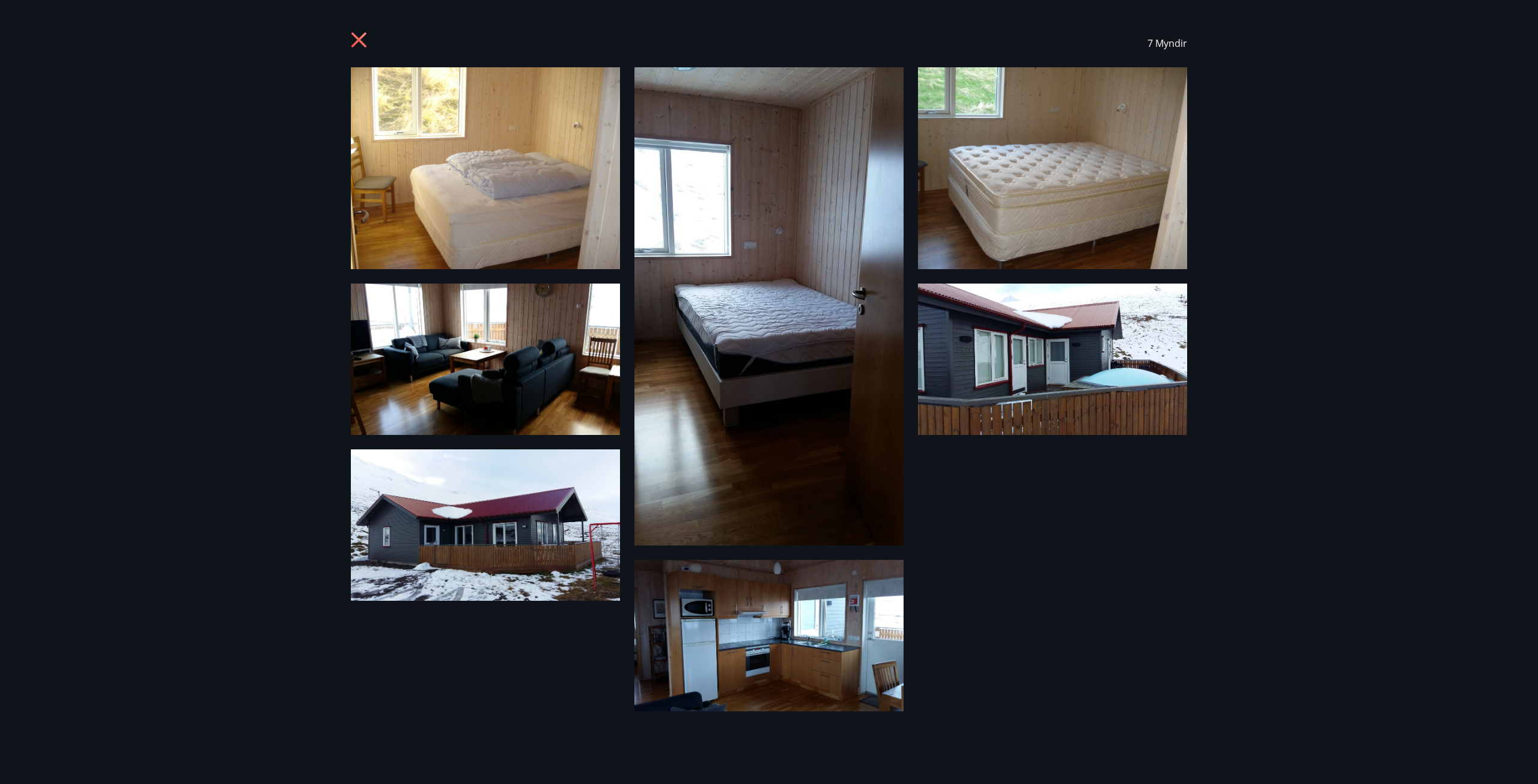
click at [358, 35] on icon at bounding box center [360, 41] width 20 height 20
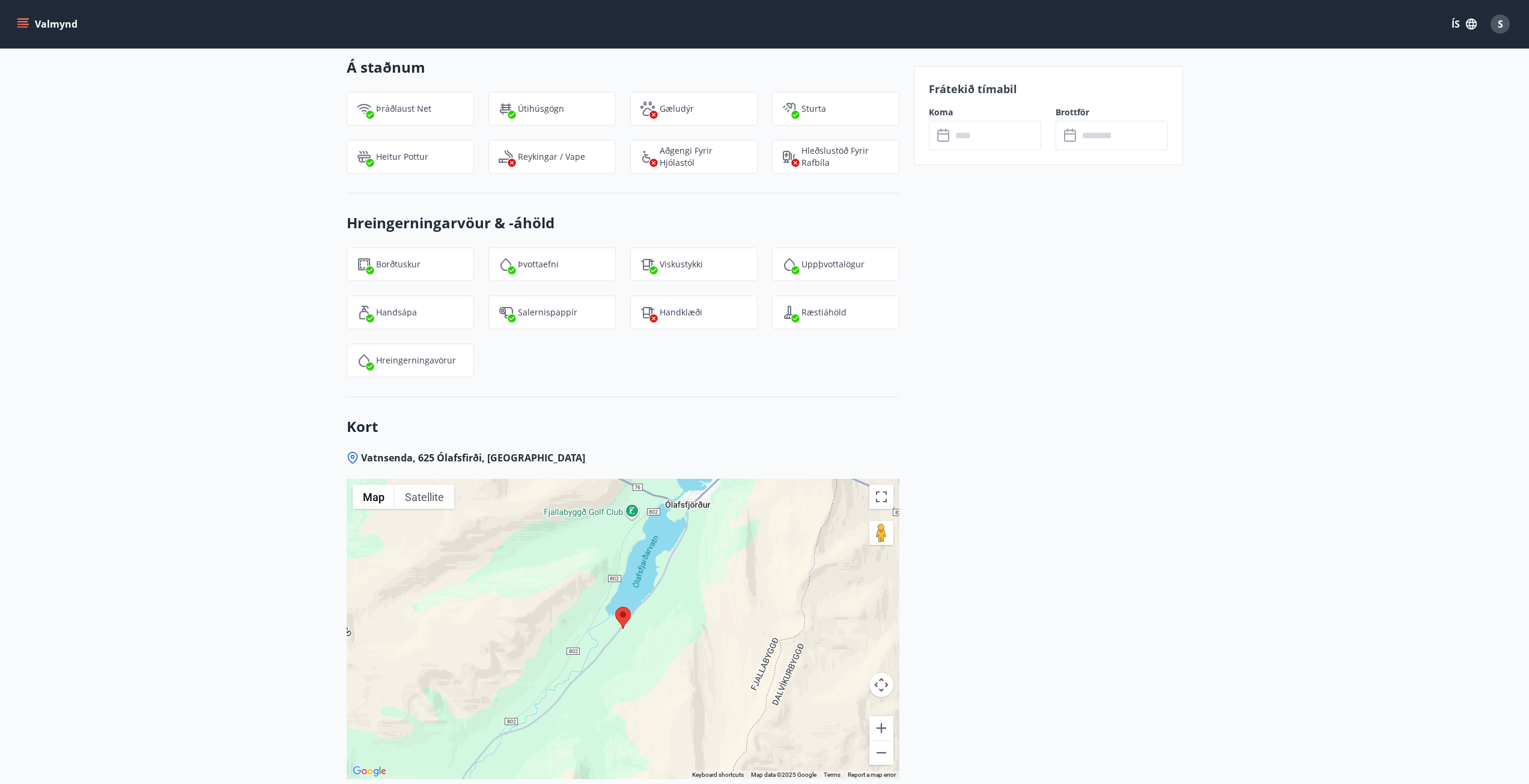
scroll to position [1643, 0]
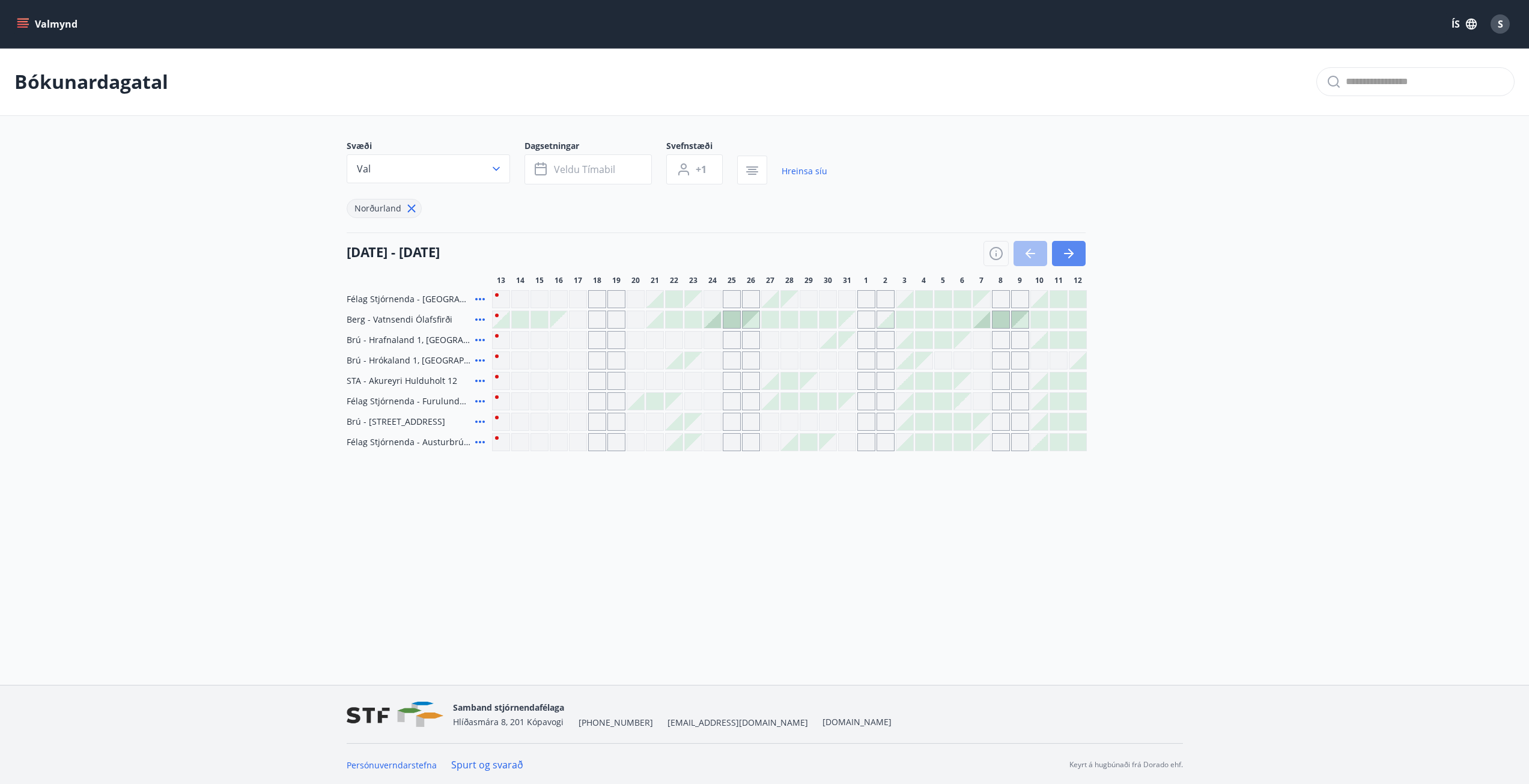
click at [1064, 254] on icon "button" at bounding box center [1068, 254] width 9 height 2
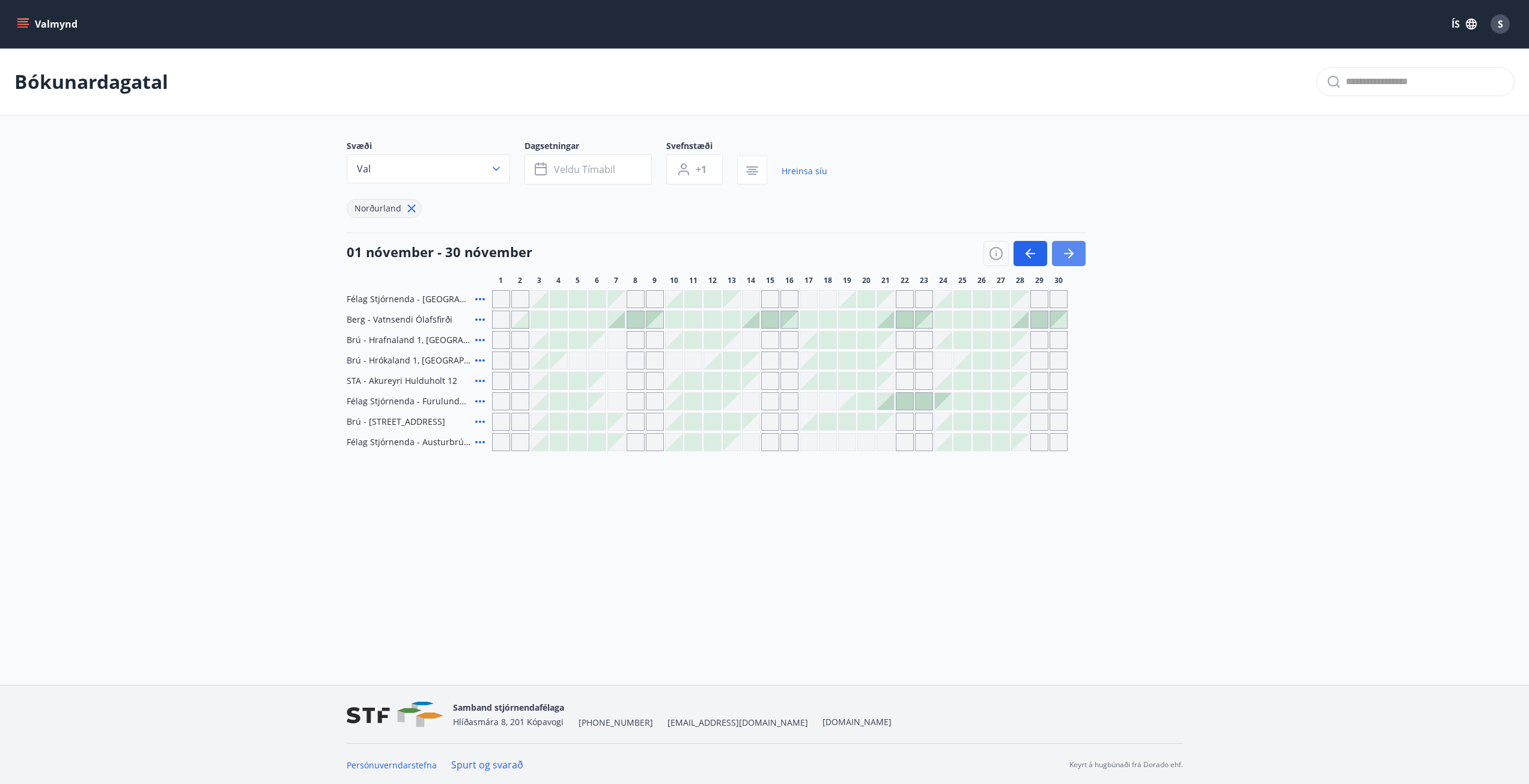
click at [1064, 254] on icon "button" at bounding box center [1068, 254] width 9 height 2
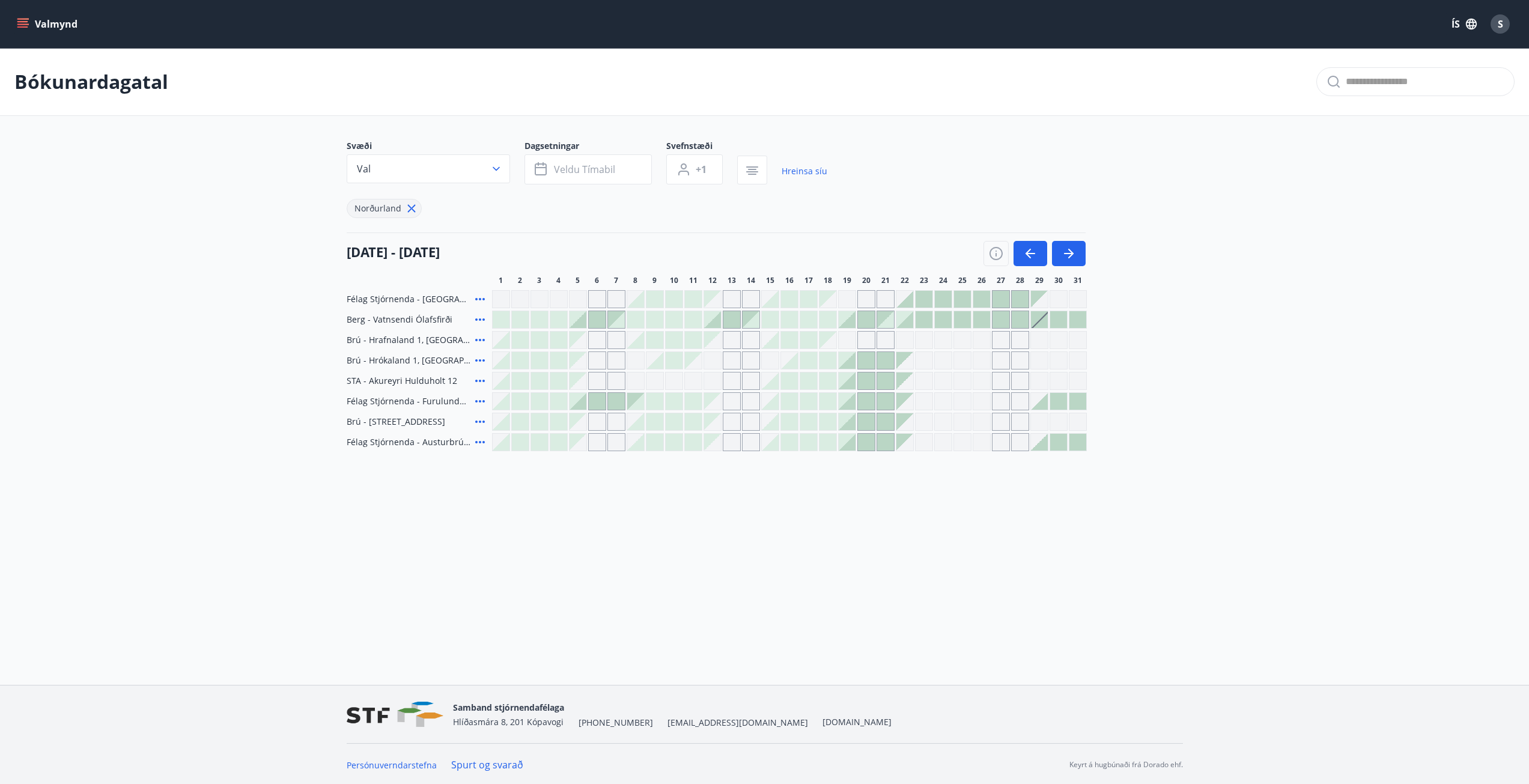
click at [480, 443] on icon at bounding box center [480, 441] width 9 height 2
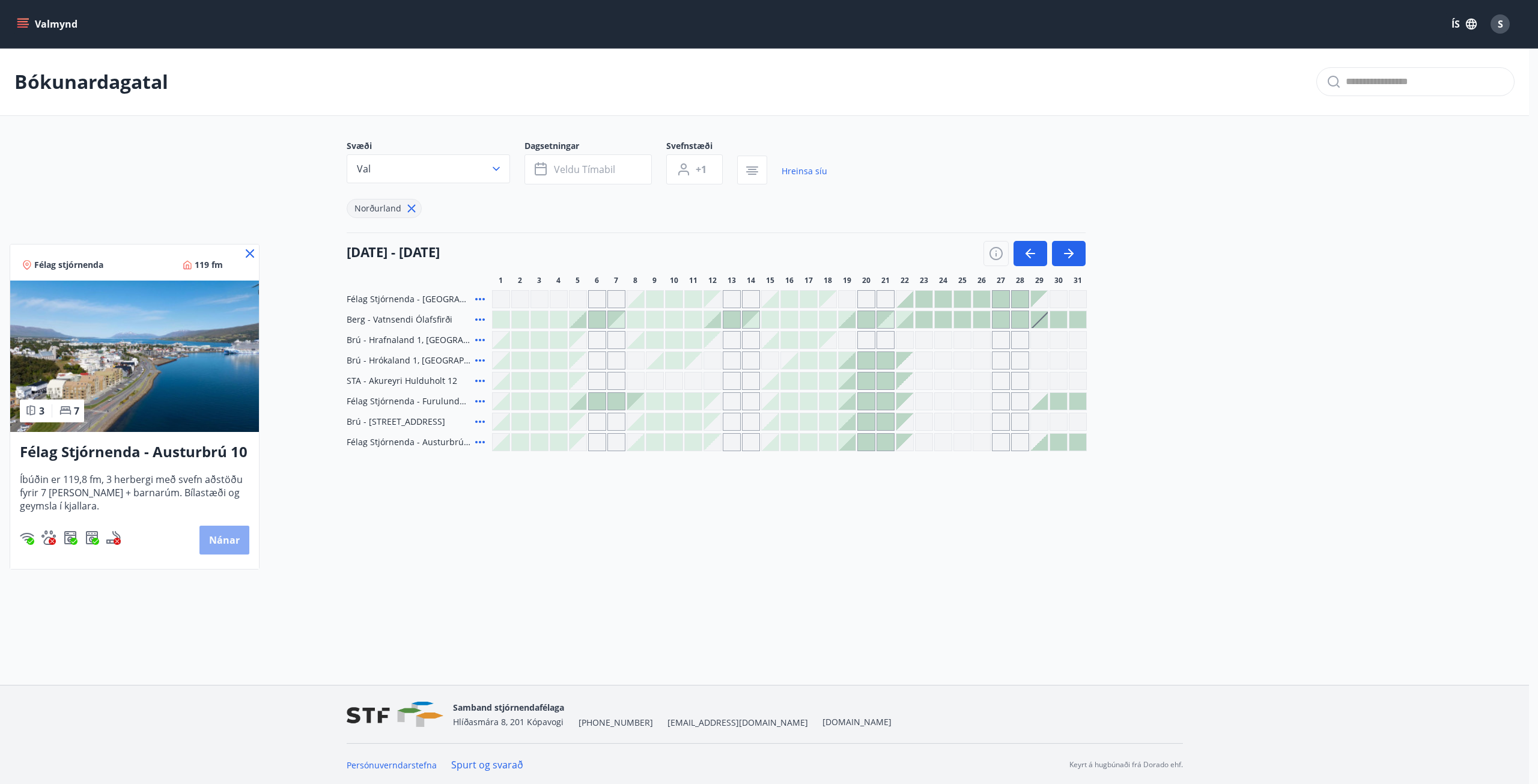
click at [227, 541] on button "Nánar" at bounding box center [225, 540] width 50 height 29
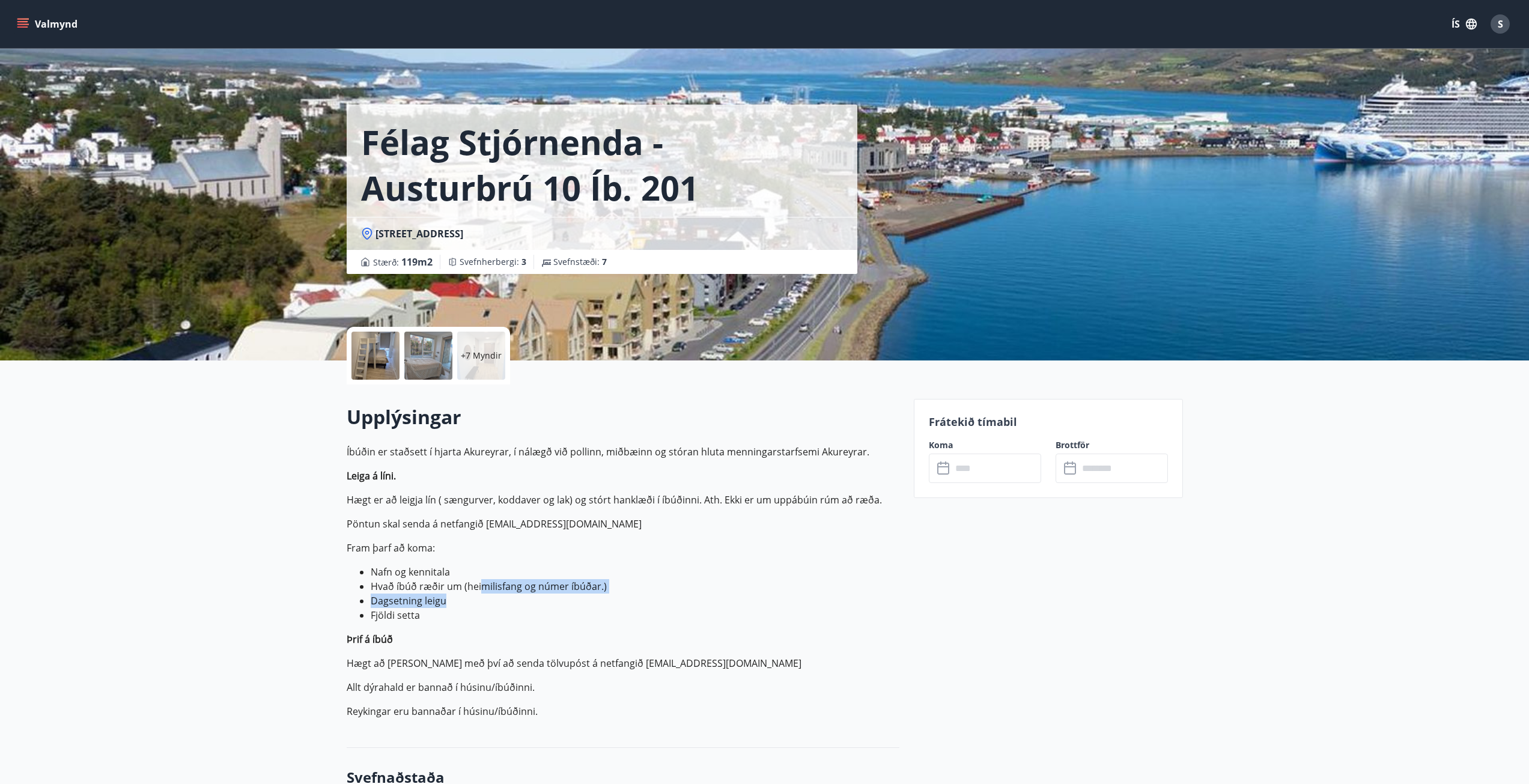
drag, startPoint x: 492, startPoint y: 593, endPoint x: 526, endPoint y: 594, distance: 34.0
click at [526, 594] on ul "Nafn og kennitala Hvað íbúð ræðir um (heimilisfang og númer íbúðar.) Dagsetning…" at bounding box center [623, 594] width 552 height 58
click at [484, 348] on div "+7 Myndir" at bounding box center [480, 355] width 48 height 48
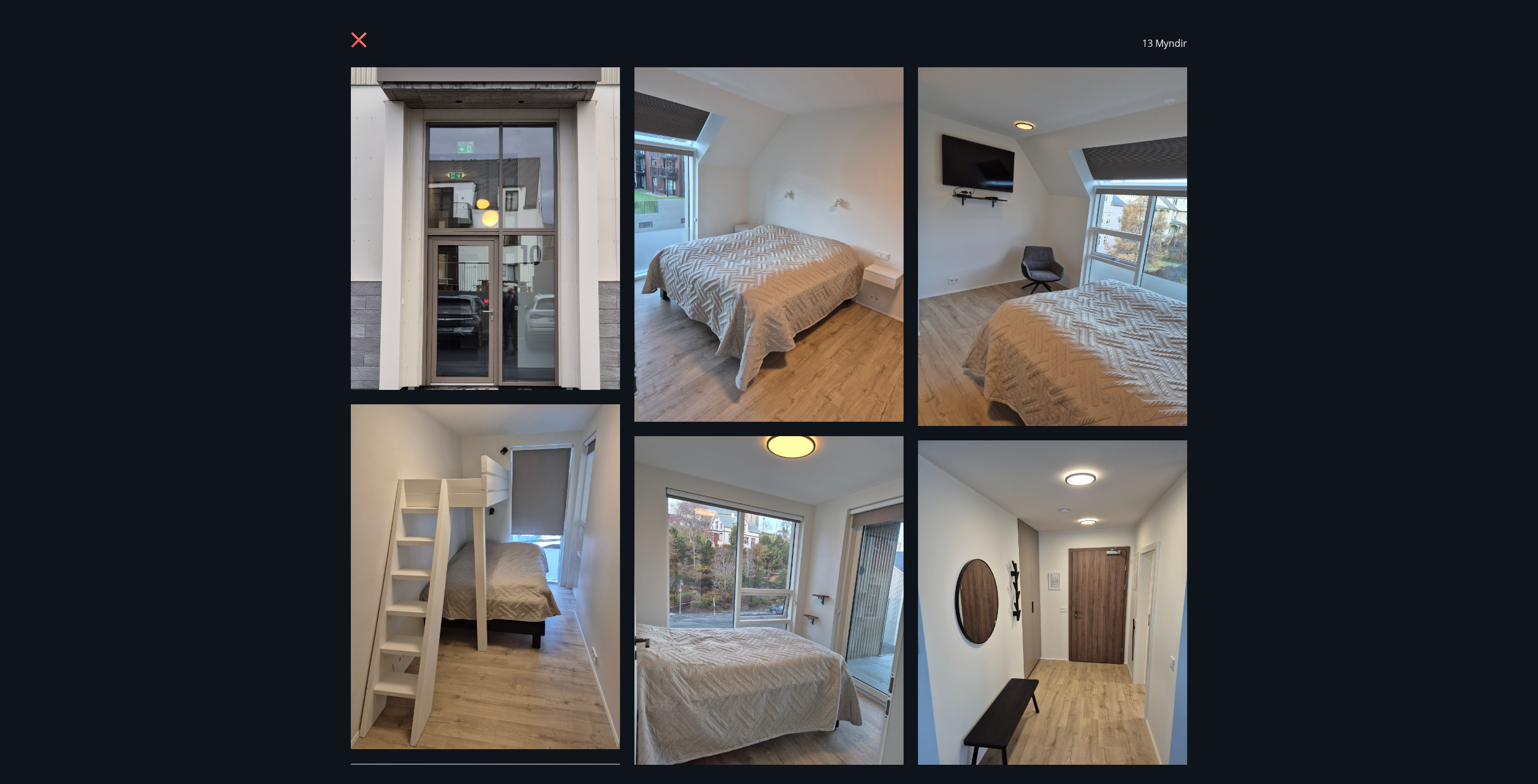
click at [358, 40] on icon at bounding box center [358, 39] width 15 height 15
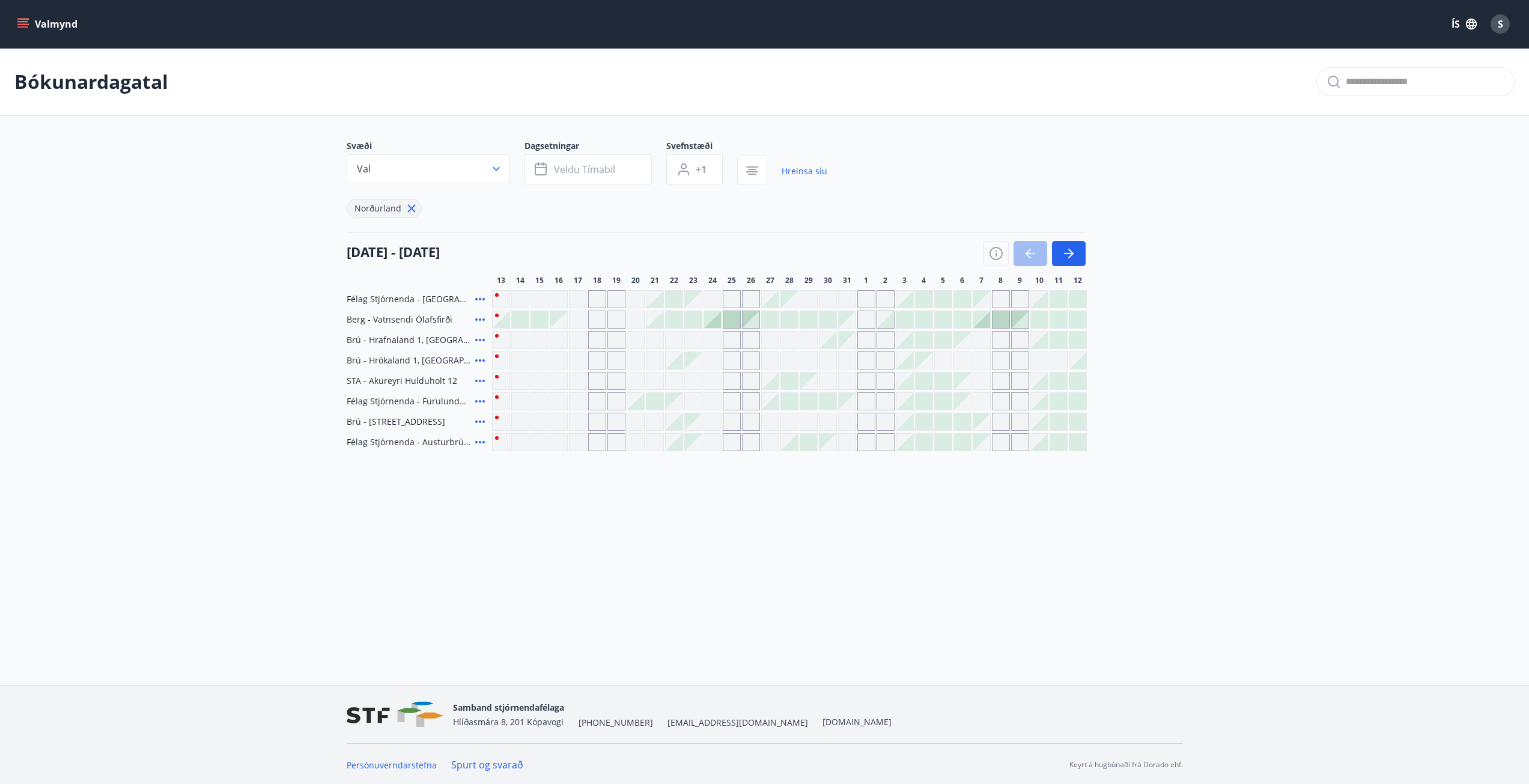
click at [368, 209] on span "Norðurland" at bounding box center [378, 208] width 47 height 12
click at [409, 207] on icon at bounding box center [411, 208] width 13 height 13
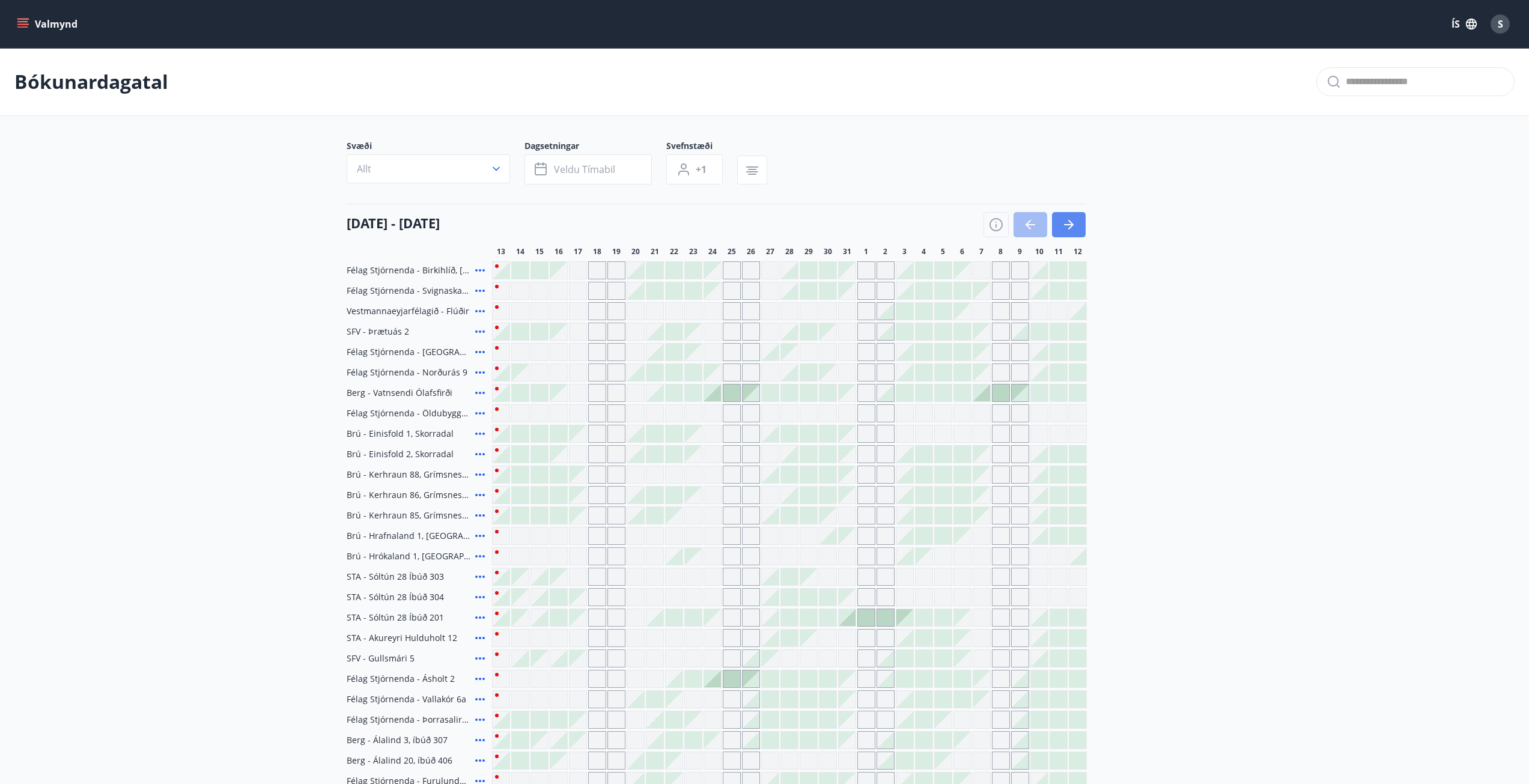
click at [1070, 228] on icon "button" at bounding box center [1068, 225] width 14 height 14
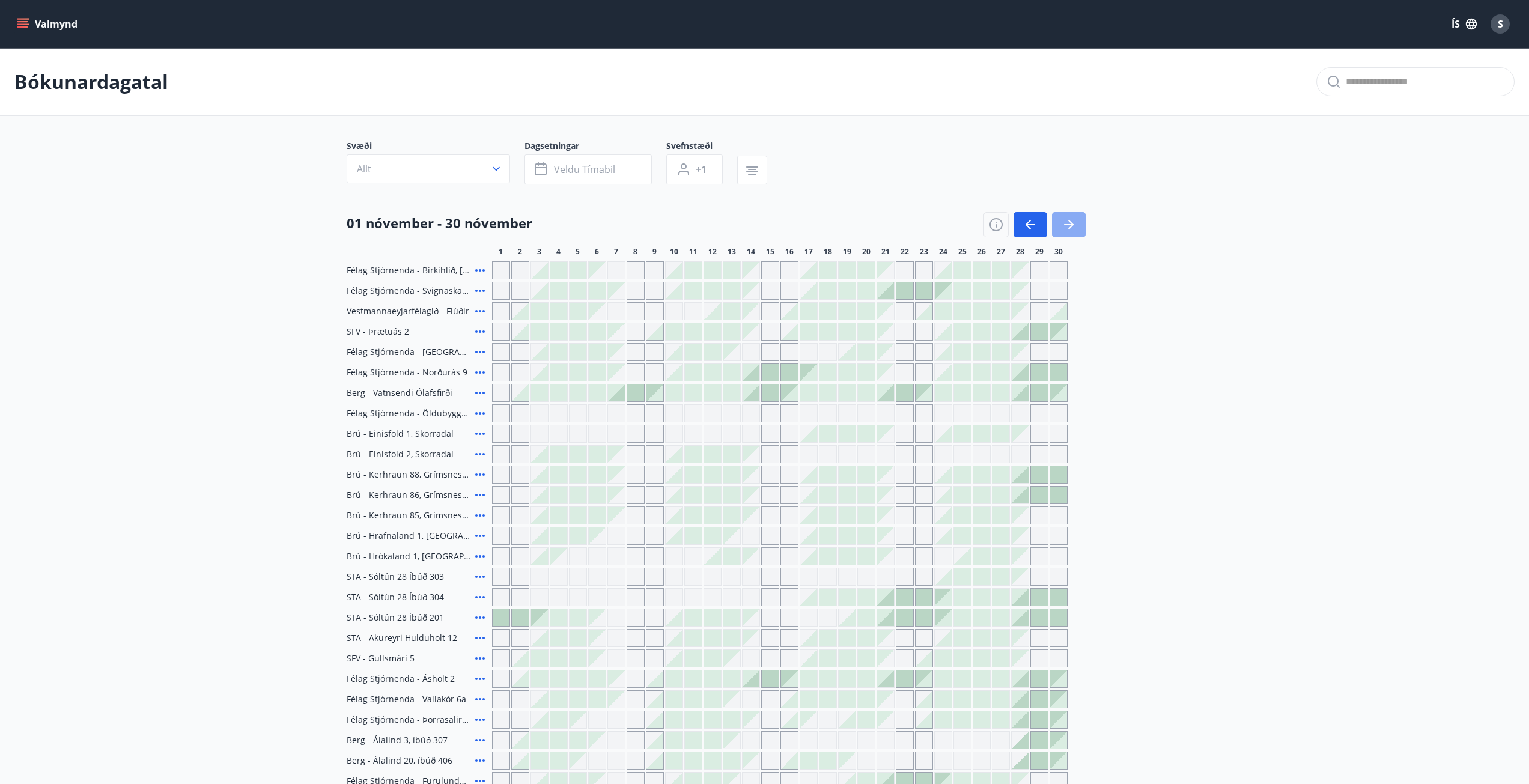
click at [1070, 228] on icon "button" at bounding box center [1068, 225] width 14 height 14
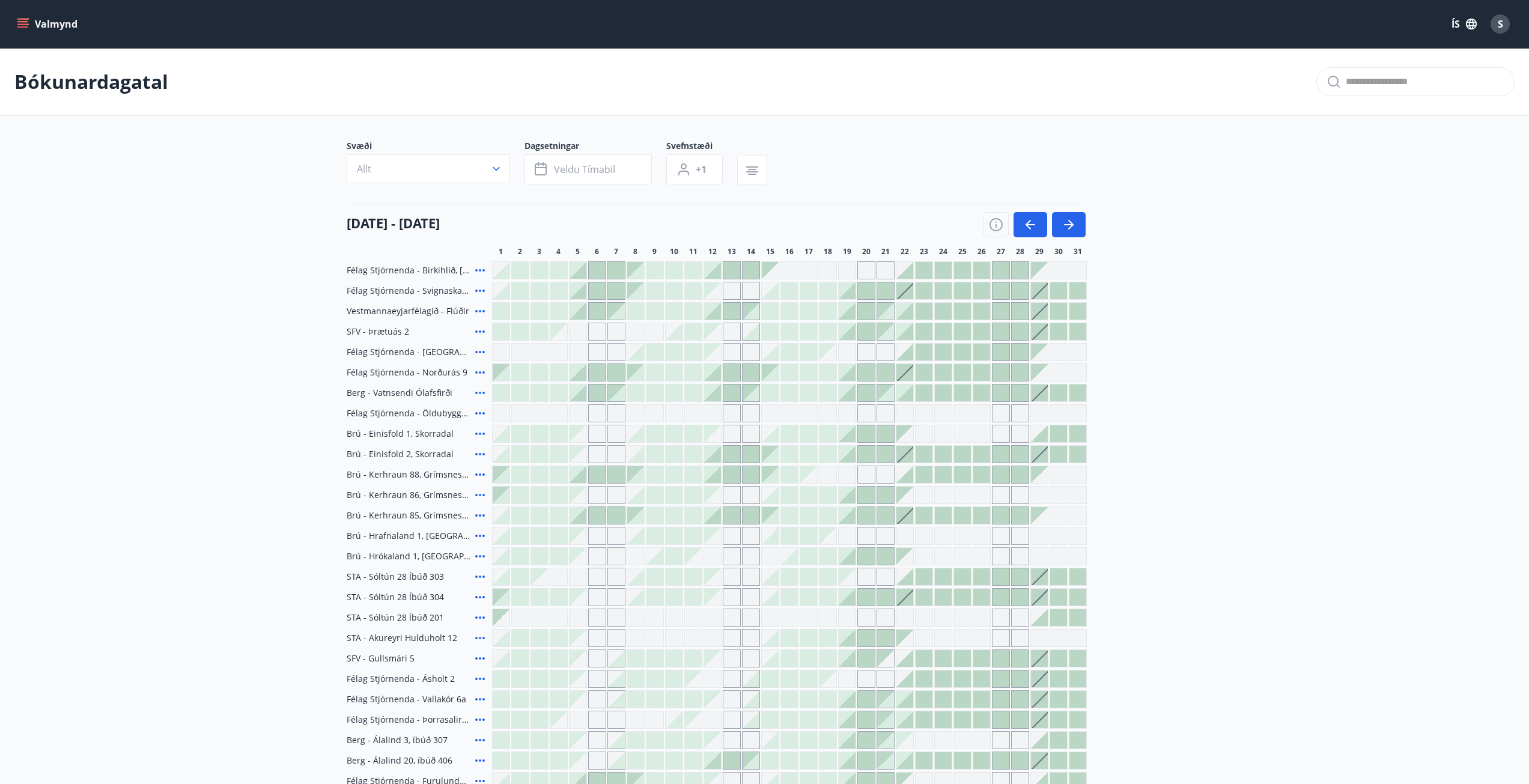
scroll to position [60, 0]
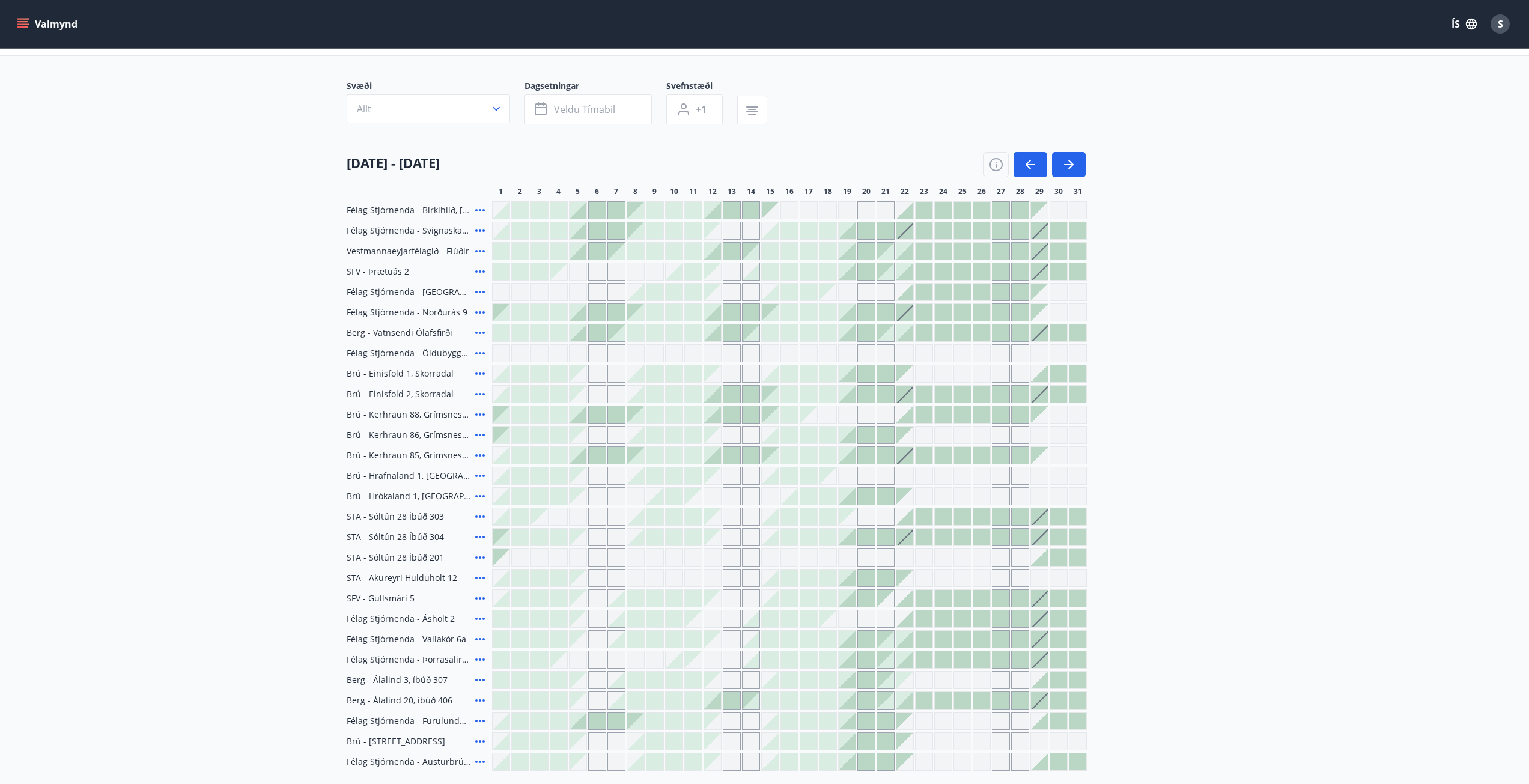
drag, startPoint x: 971, startPoint y: 600, endPoint x: 978, endPoint y: 600, distance: 7.0
click at [973, 600] on div at bounding box center [790, 598] width 595 height 18
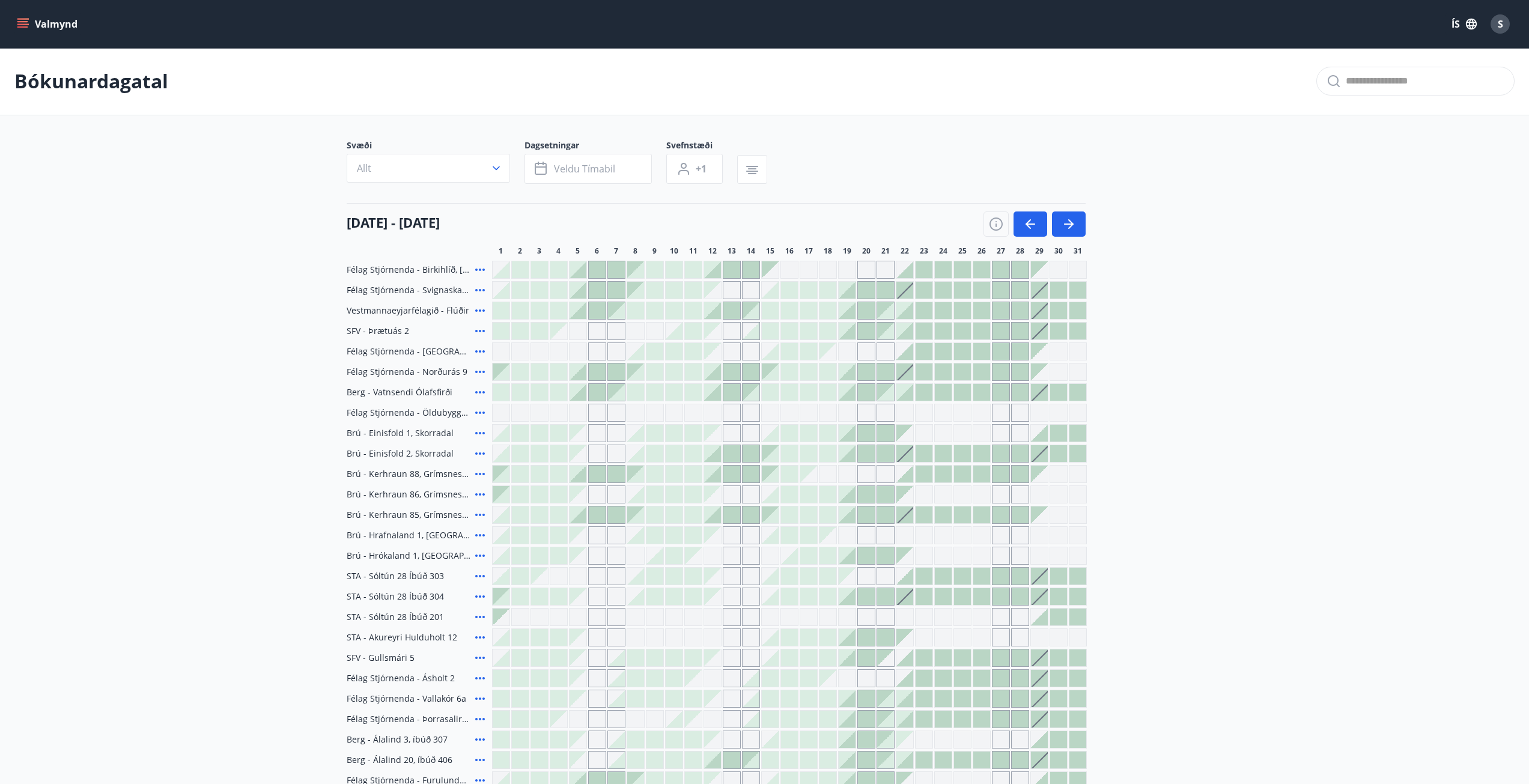
scroll to position [0, 0]
drag, startPoint x: 1067, startPoint y: 234, endPoint x: 1035, endPoint y: 490, distance: 258.0
click at [1067, 233] on button "button" at bounding box center [1068, 225] width 34 height 25
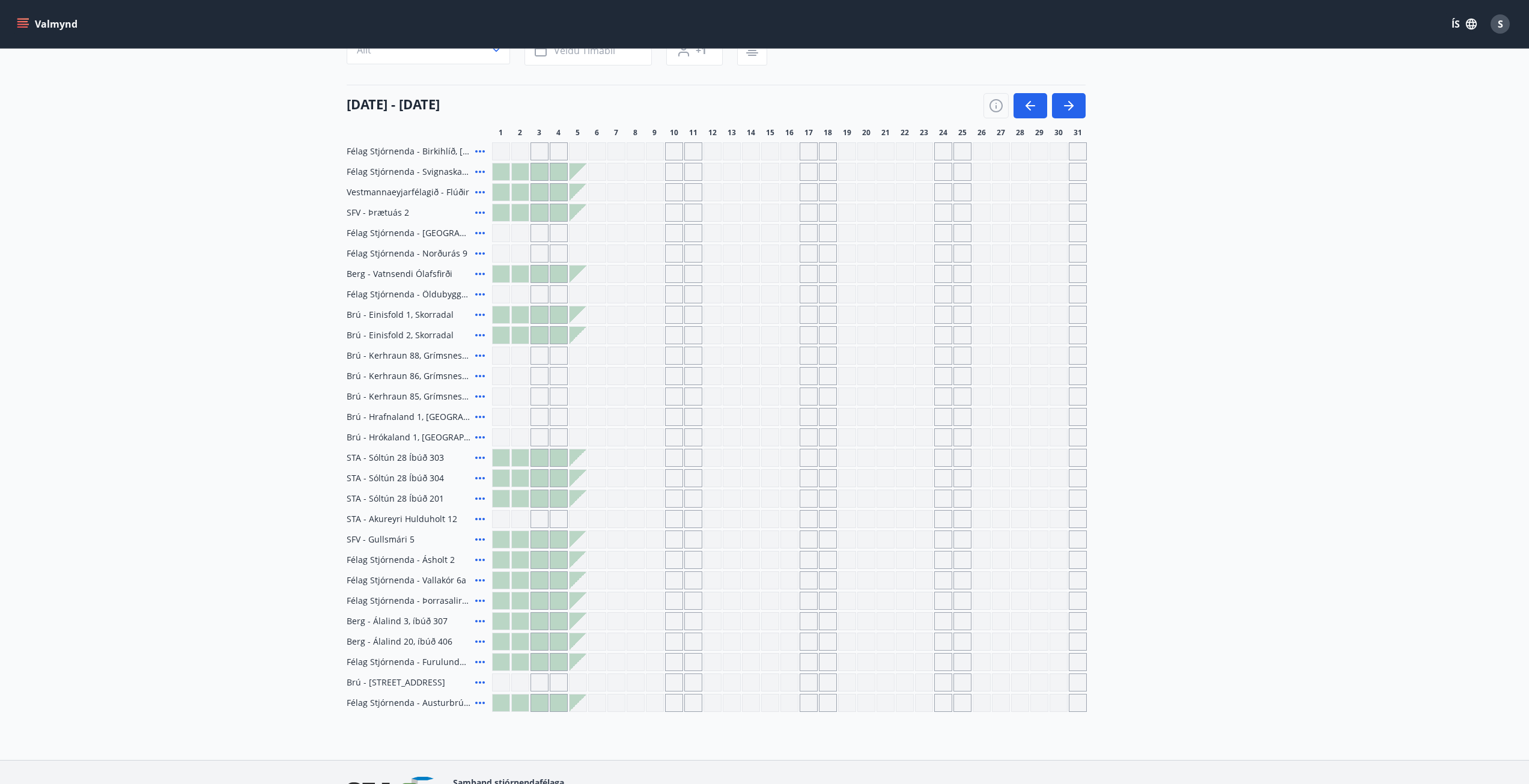
scroll to position [120, 0]
click at [480, 559] on icon at bounding box center [480, 558] width 9 height 2
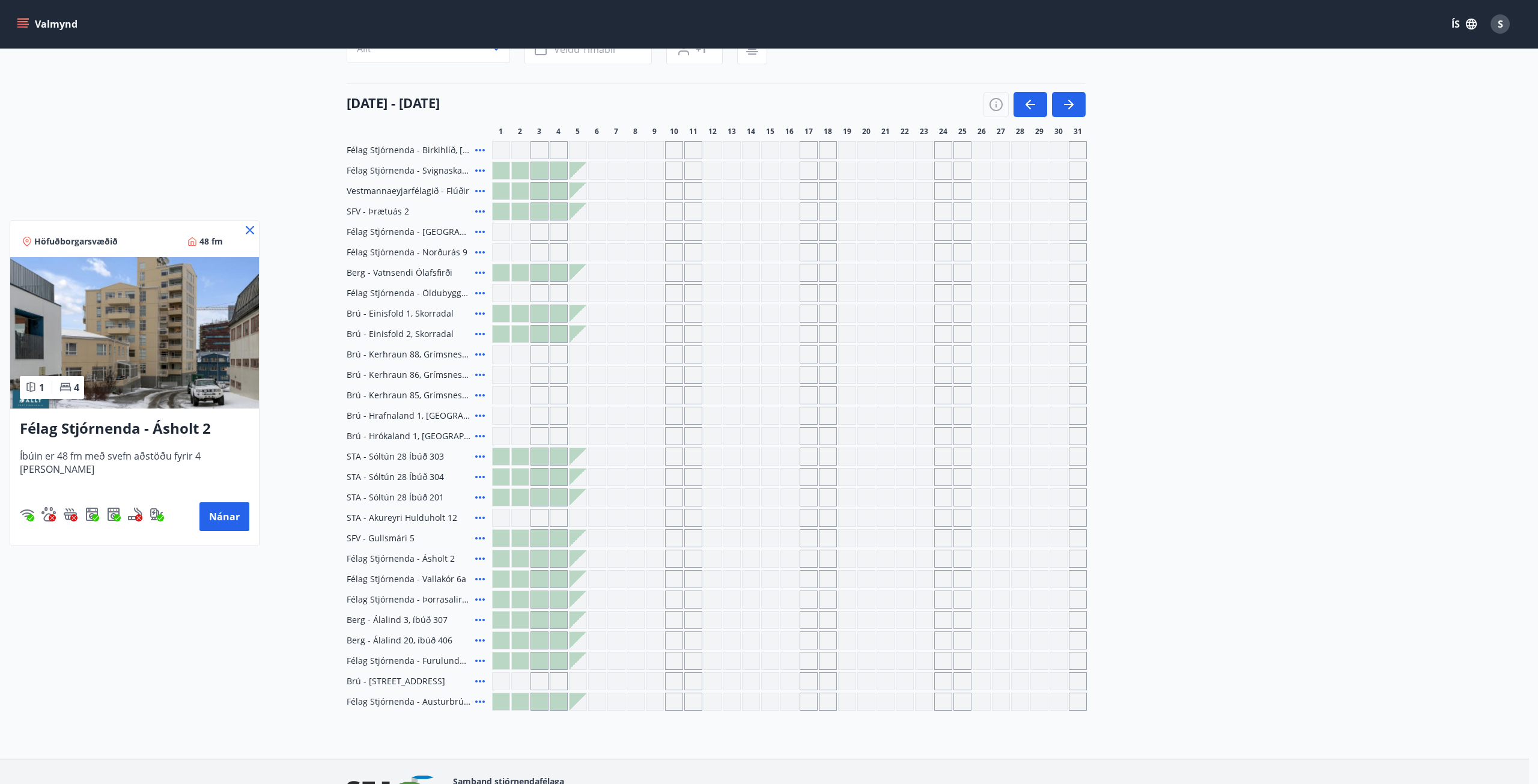
click at [243, 228] on icon at bounding box center [250, 230] width 14 height 14
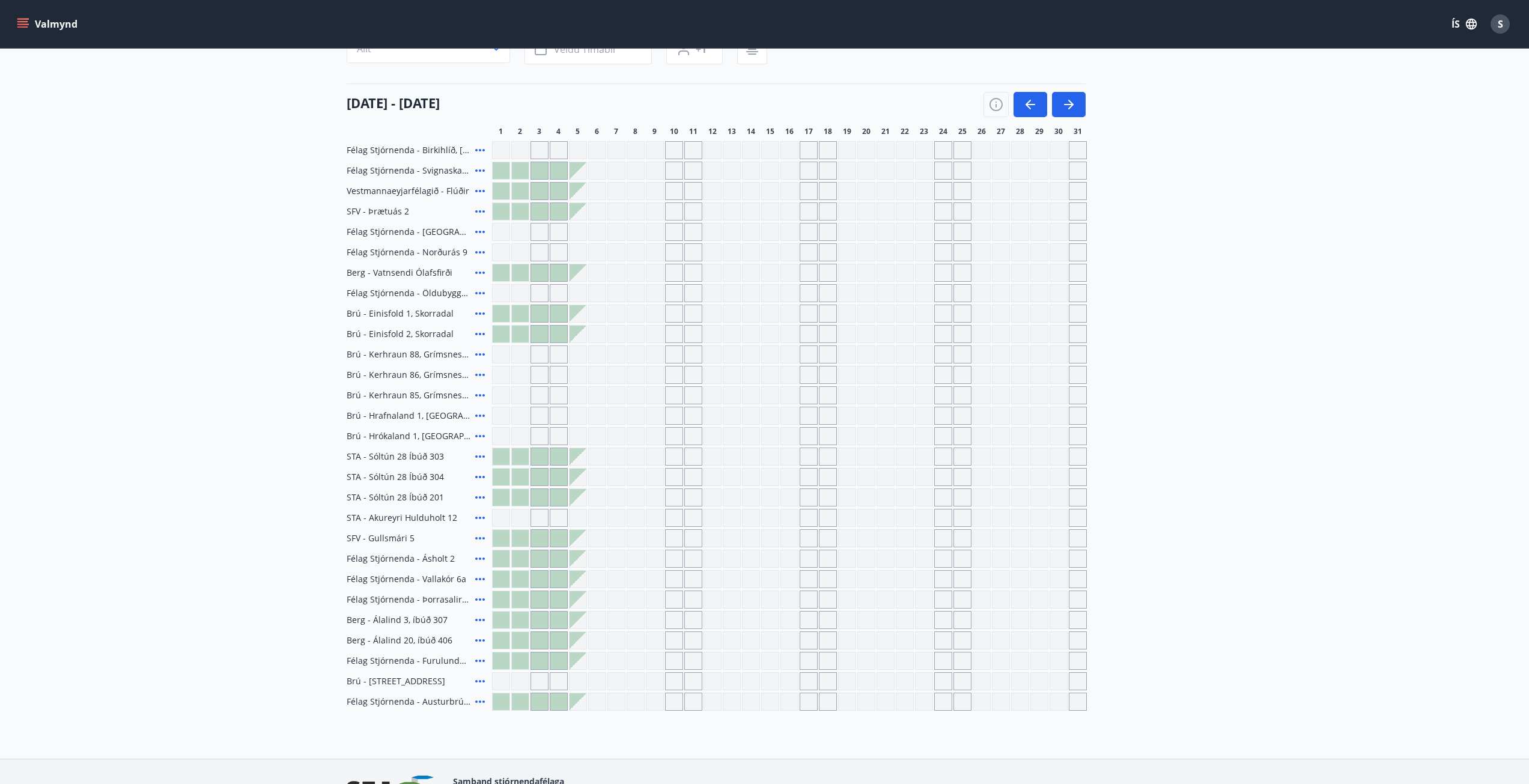
click at [481, 574] on icon at bounding box center [480, 579] width 14 height 14
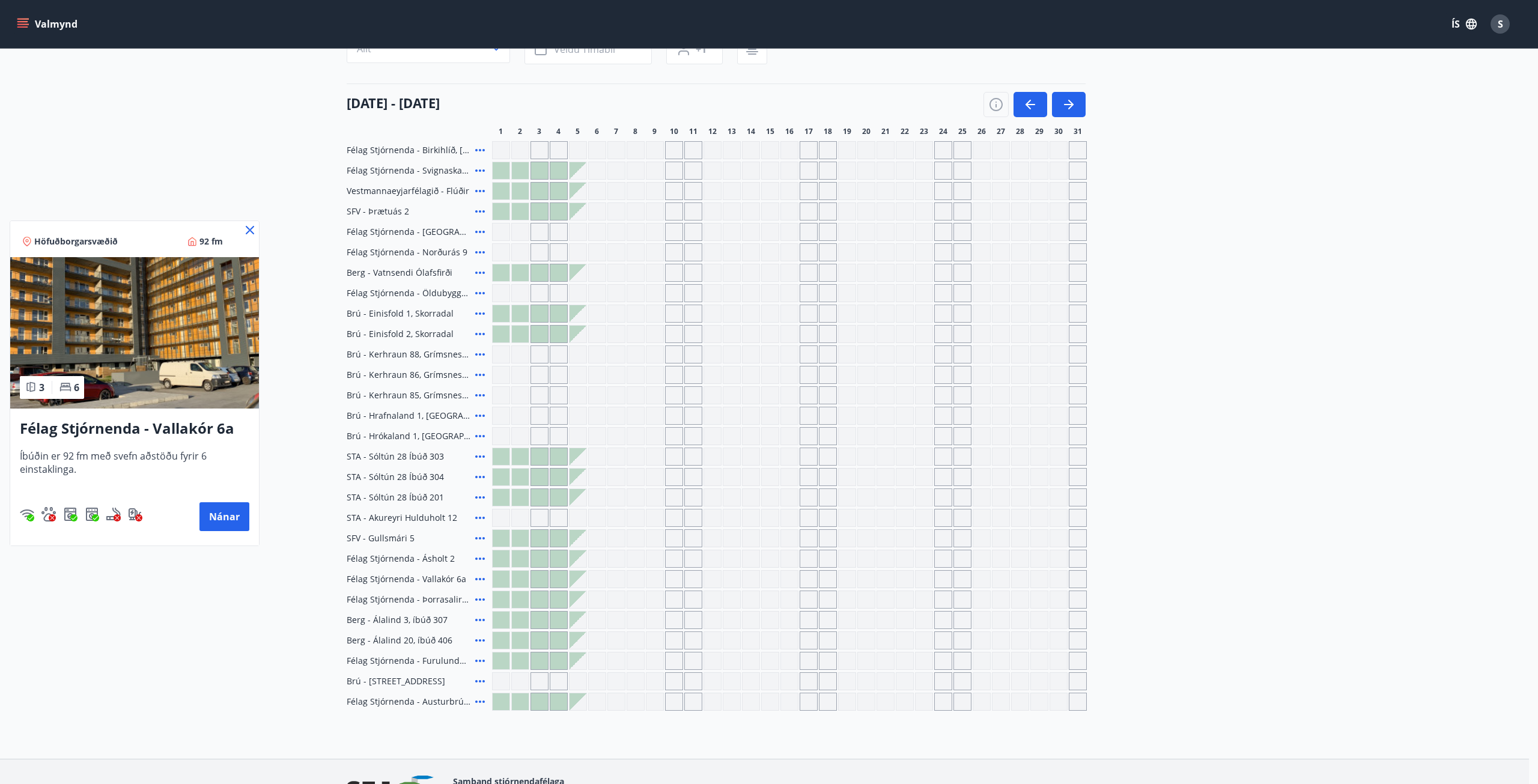
click at [481, 574] on div at bounding box center [769, 392] width 1538 height 784
click at [479, 600] on icon at bounding box center [480, 599] width 9 height 2
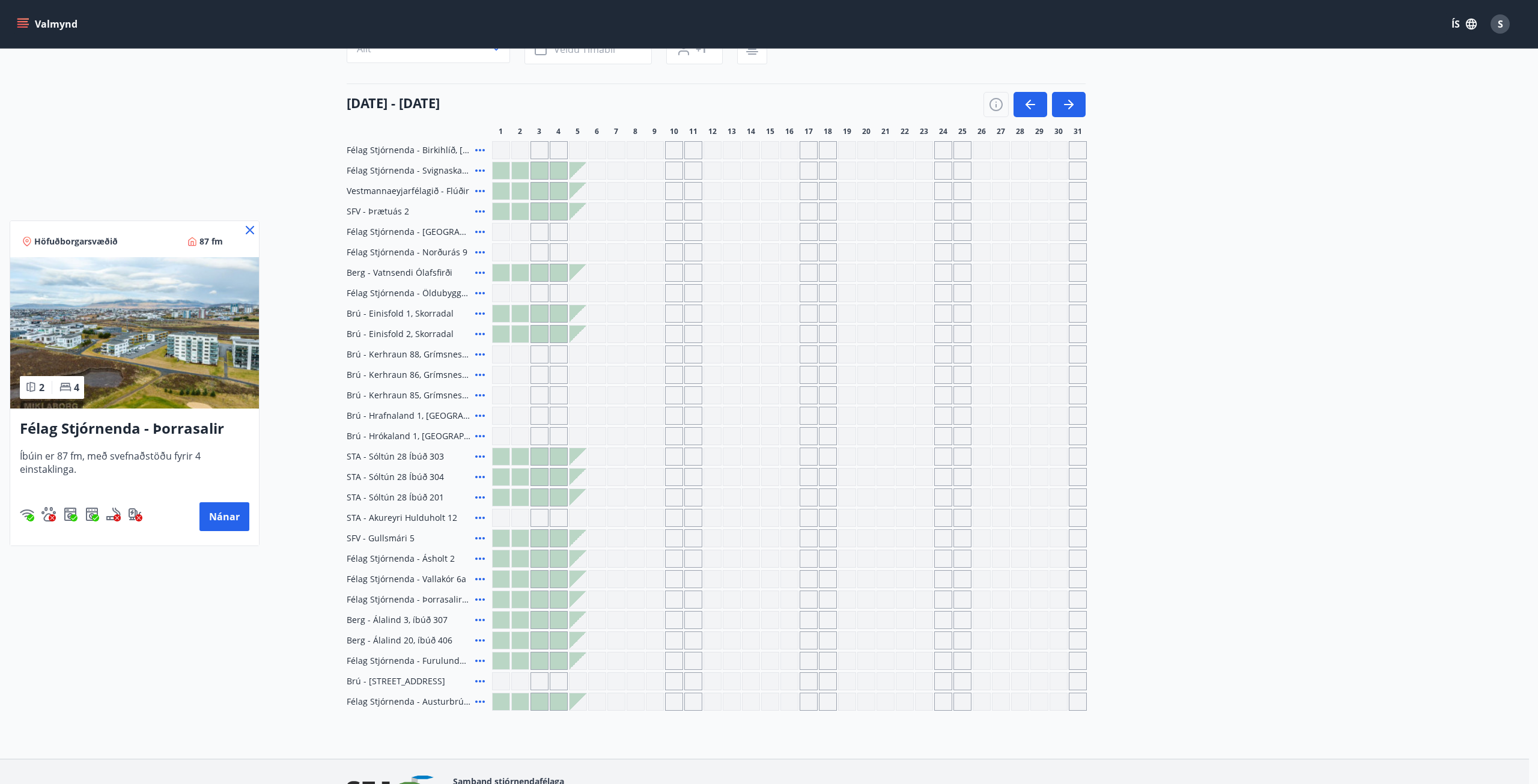
click at [478, 619] on div at bounding box center [769, 392] width 1538 height 784
